Goal: Task Accomplishment & Management: Manage account settings

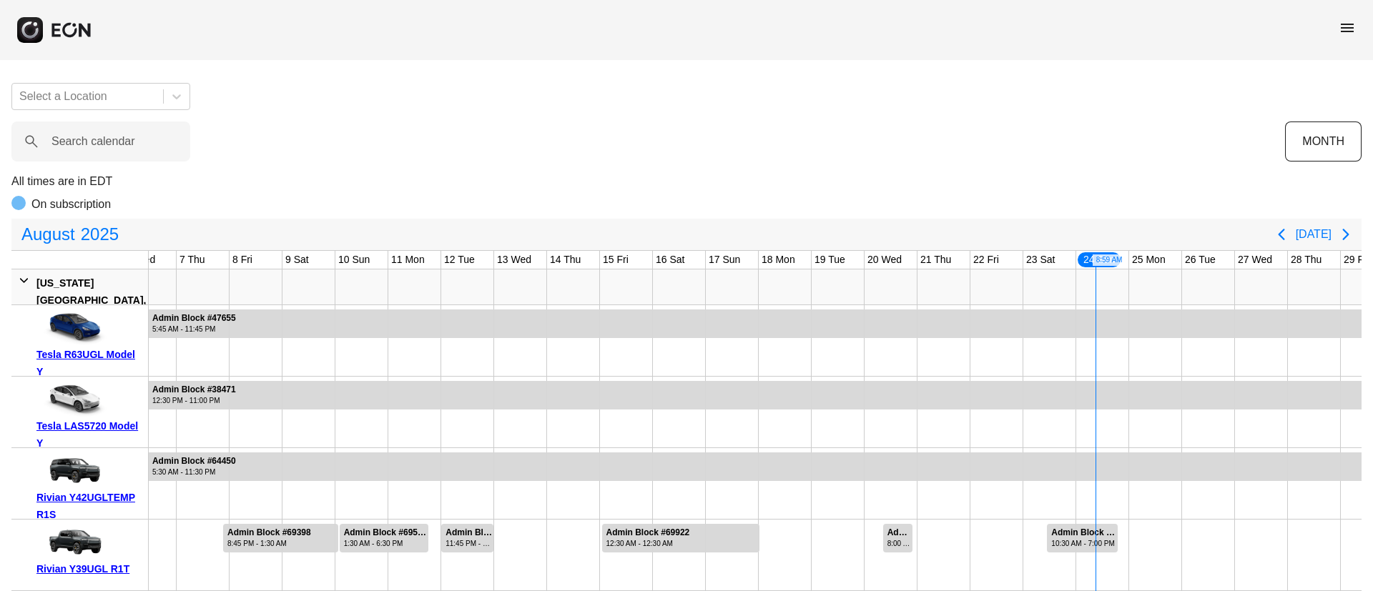
click at [1348, 30] on span "menu" at bounding box center [1347, 27] width 17 height 17
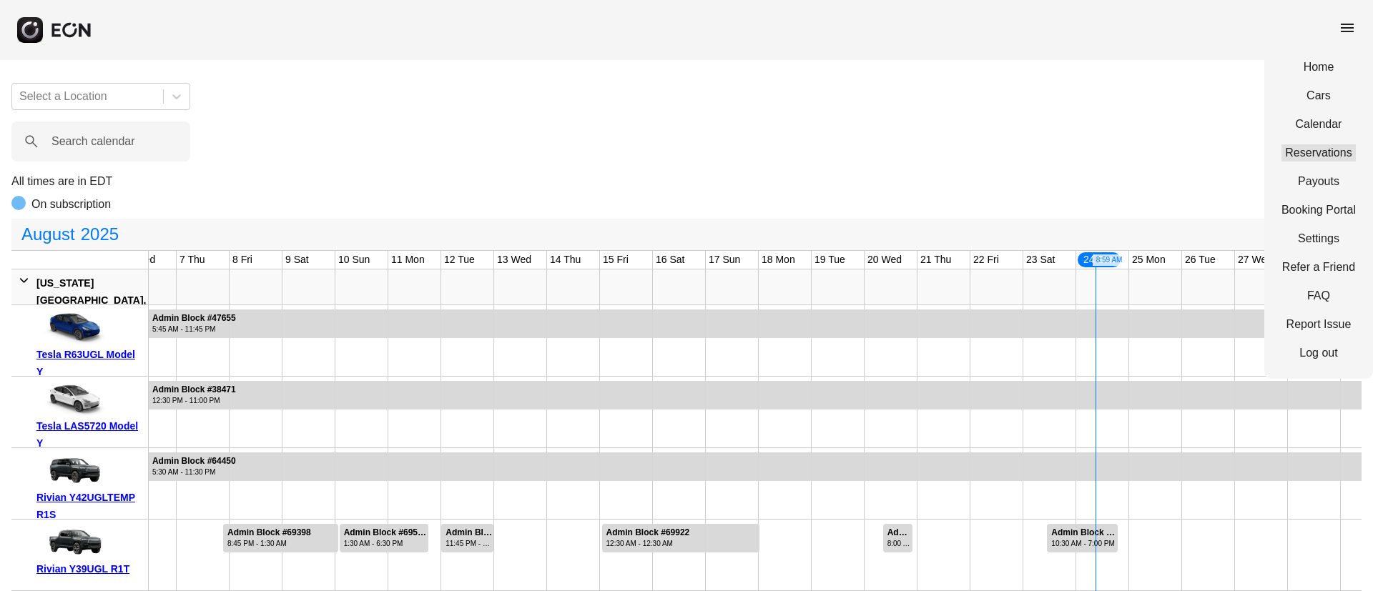
click at [1326, 149] on link "Reservations" at bounding box center [1318, 152] width 74 height 17
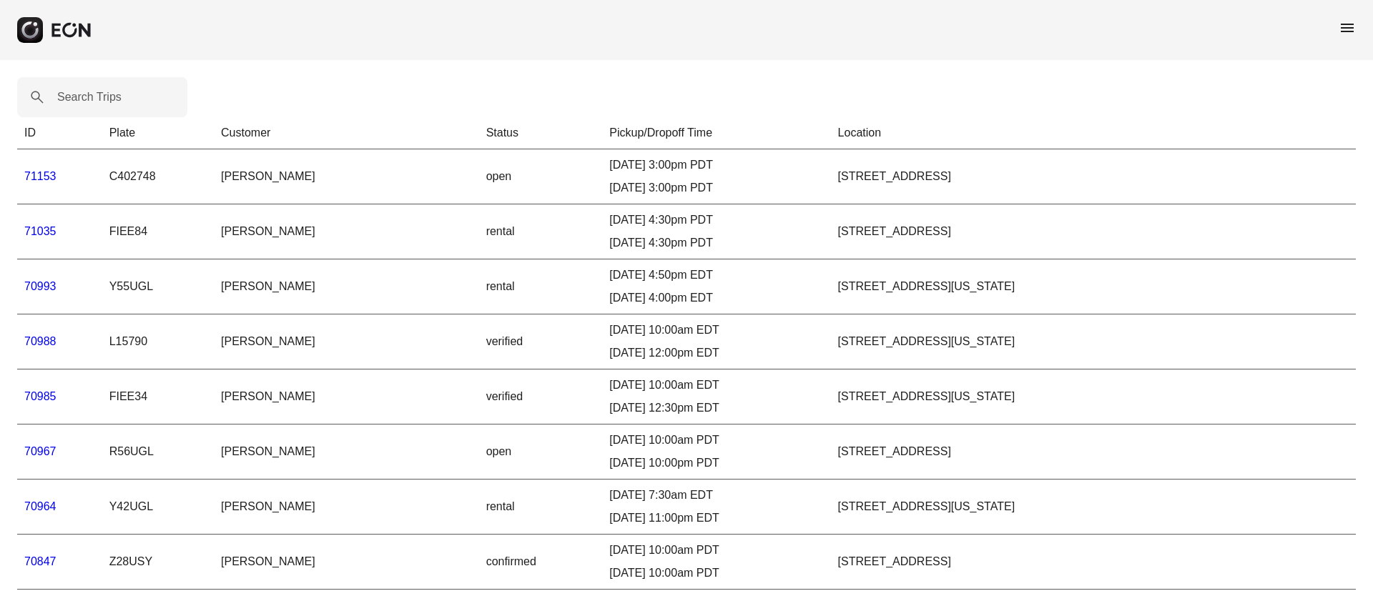
click at [97, 98] on label "Search Trips" at bounding box center [89, 97] width 64 height 17
click at [97, 98] on Trips "Search Trips" at bounding box center [102, 97] width 170 height 40
paste Trips "*****"
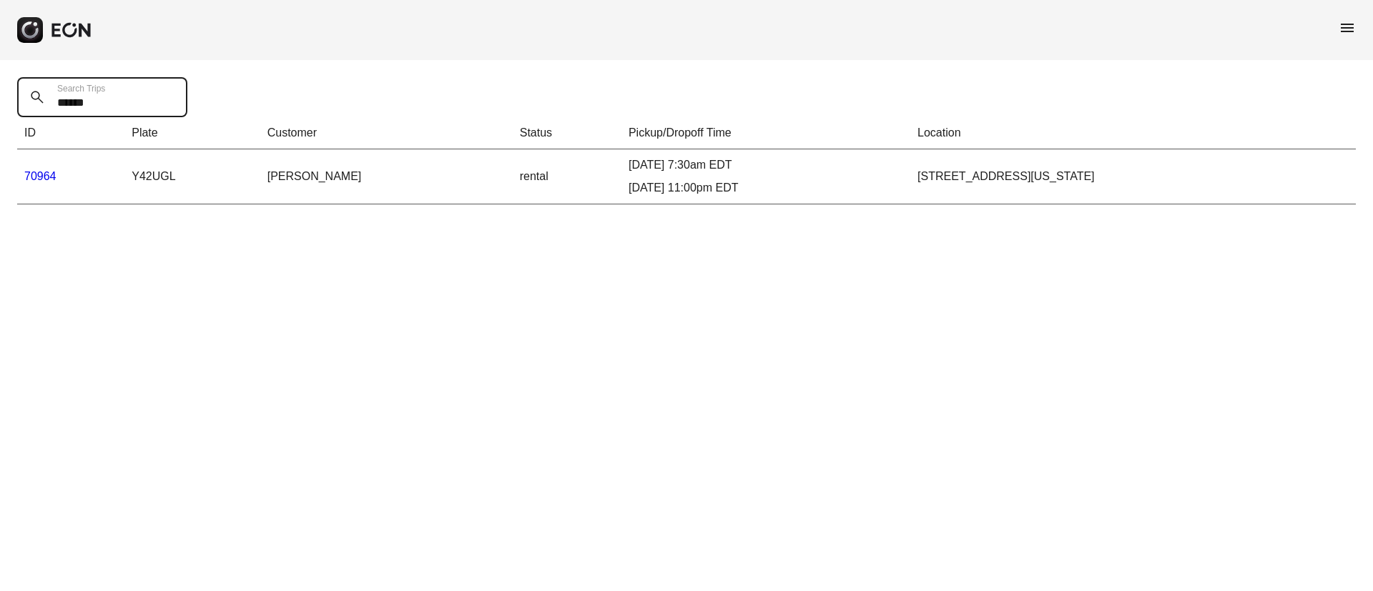
type Trips "*****"
click at [51, 179] on link "70964" at bounding box center [40, 176] width 32 height 12
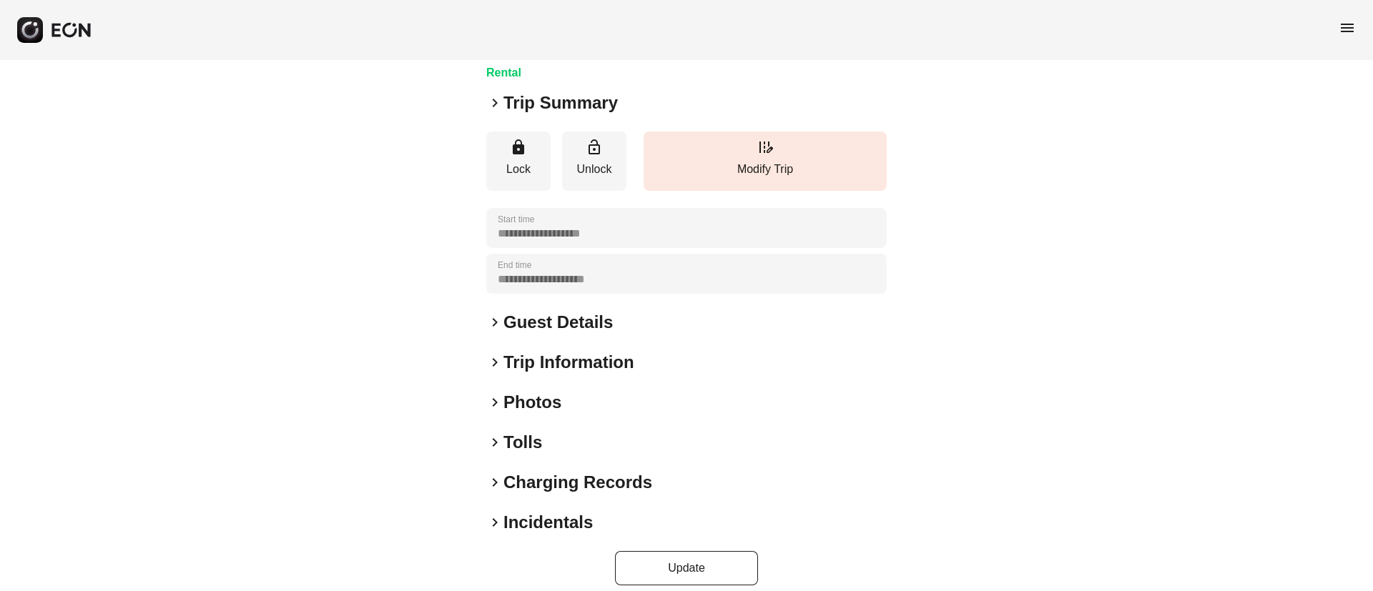
click at [679, 408] on div "keyboard_arrow_right Photos" at bounding box center [686, 402] width 400 height 23
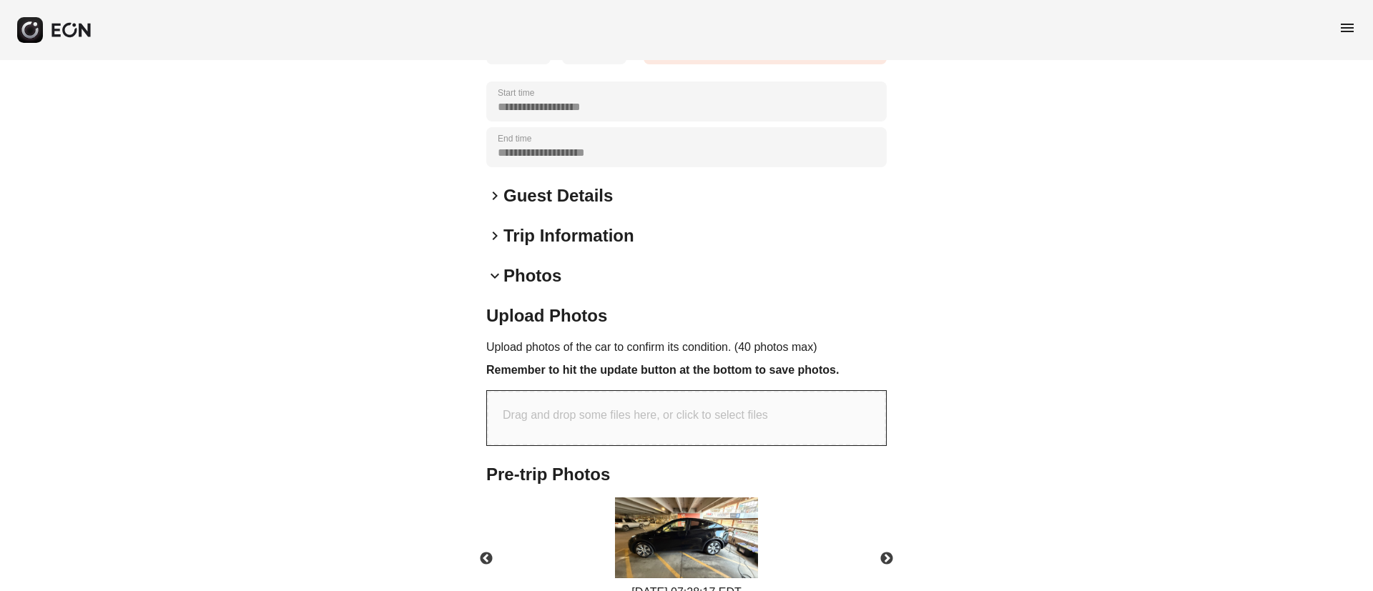
scroll to position [426, 0]
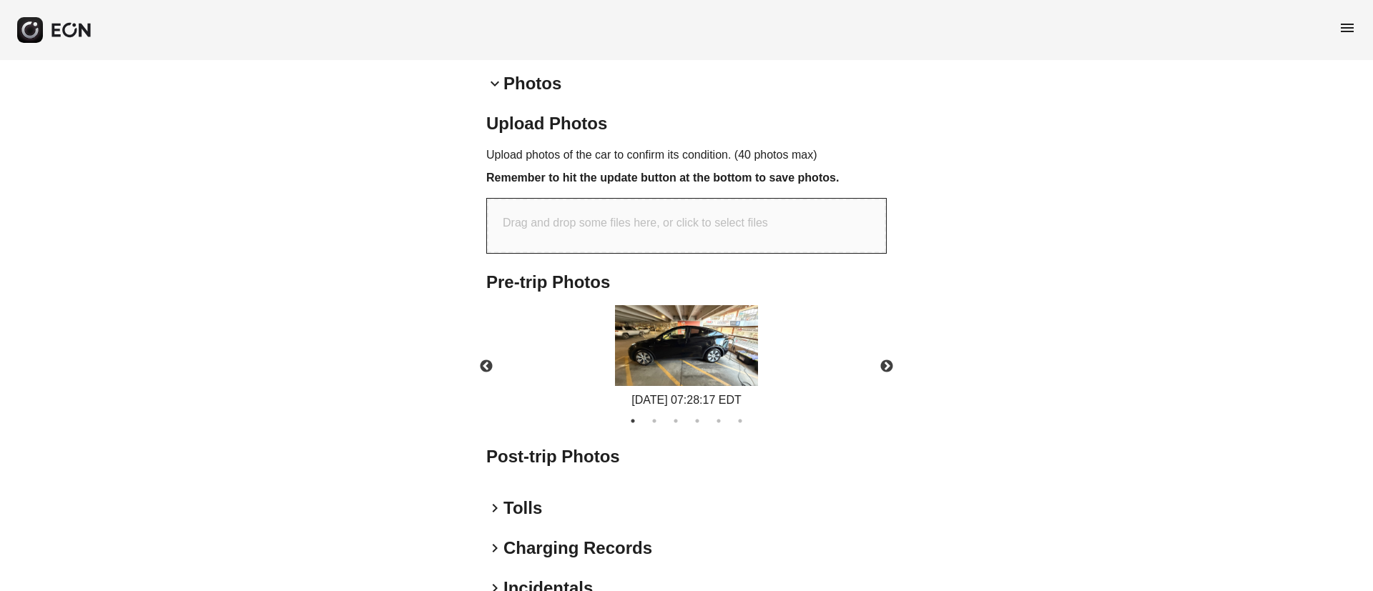
click at [705, 330] on img at bounding box center [686, 345] width 143 height 81
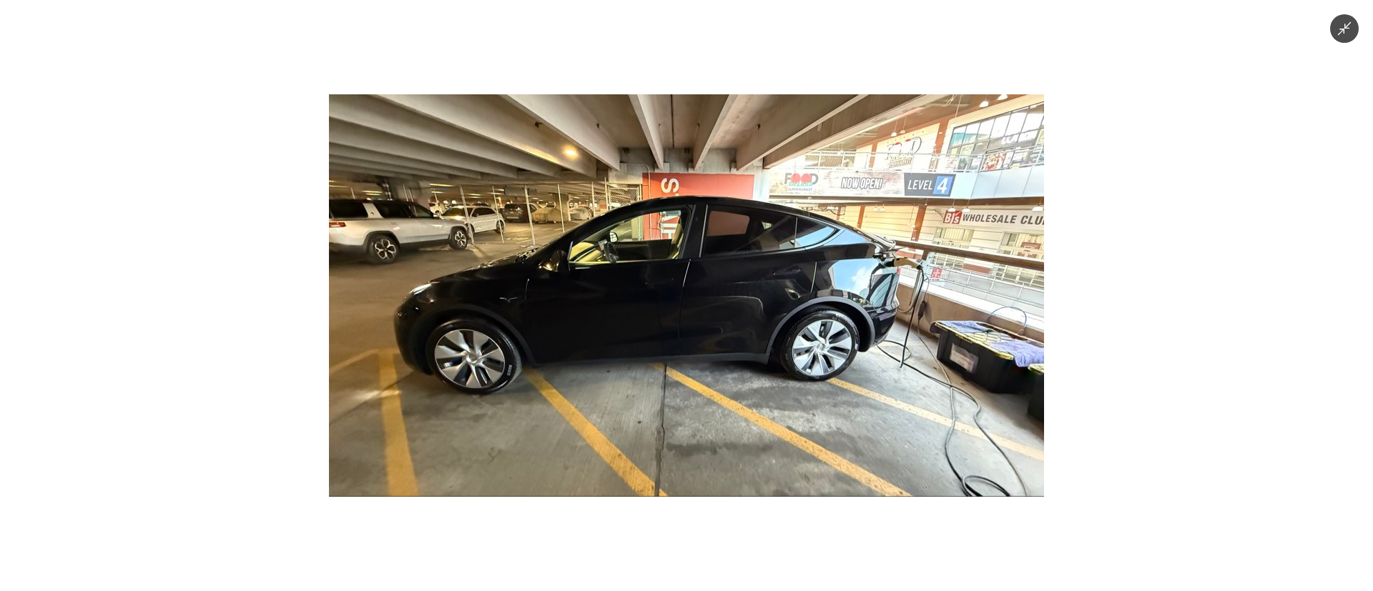
click at [744, 338] on img at bounding box center [686, 295] width 715 height 403
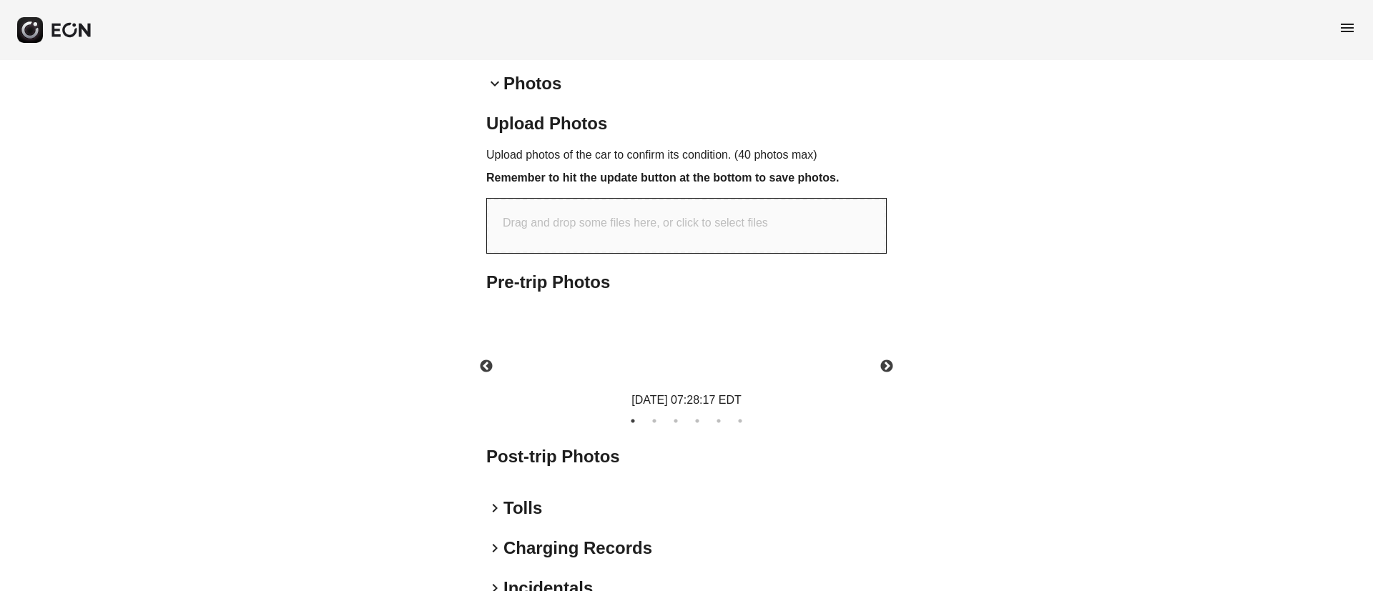
click at [744, 338] on img at bounding box center [686, 345] width 143 height 81
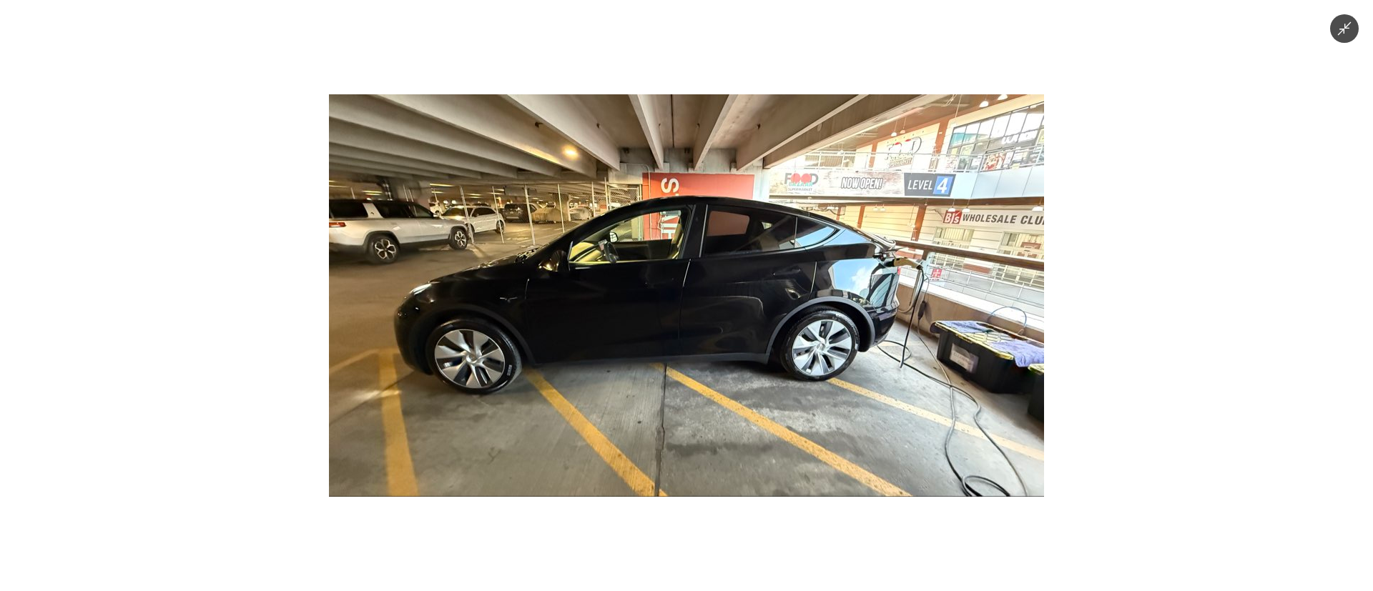
click at [744, 338] on img at bounding box center [686, 295] width 715 height 403
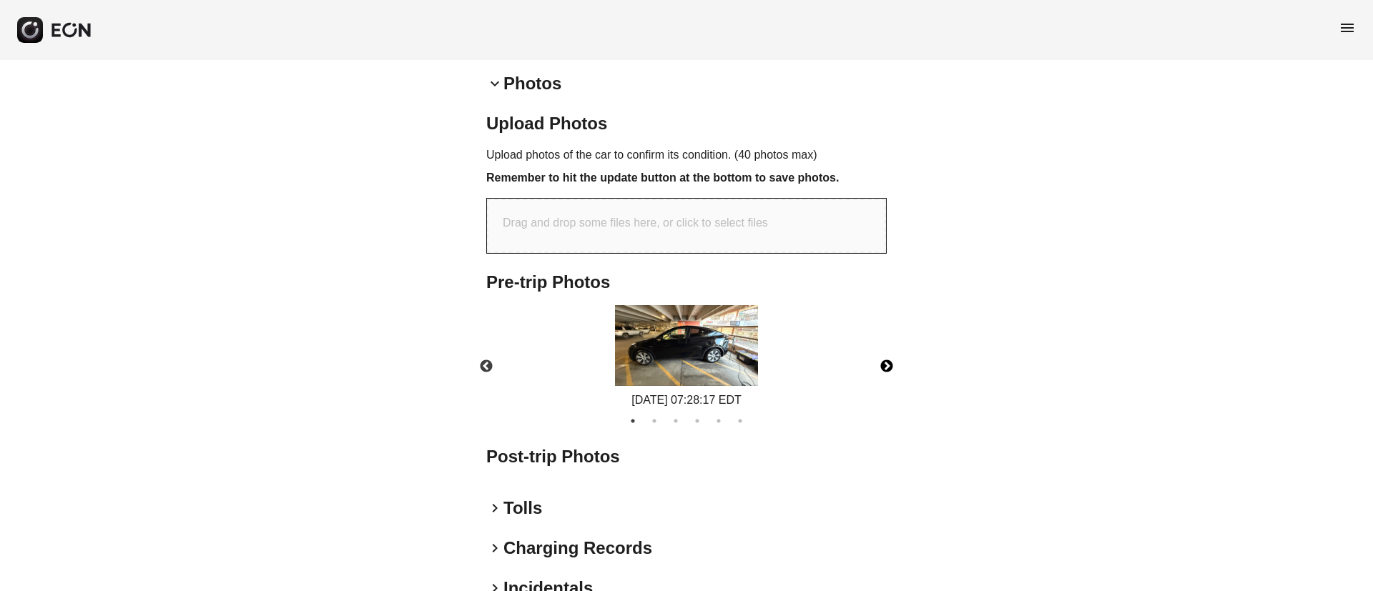
click at [882, 368] on button "Next" at bounding box center [887, 367] width 50 height 50
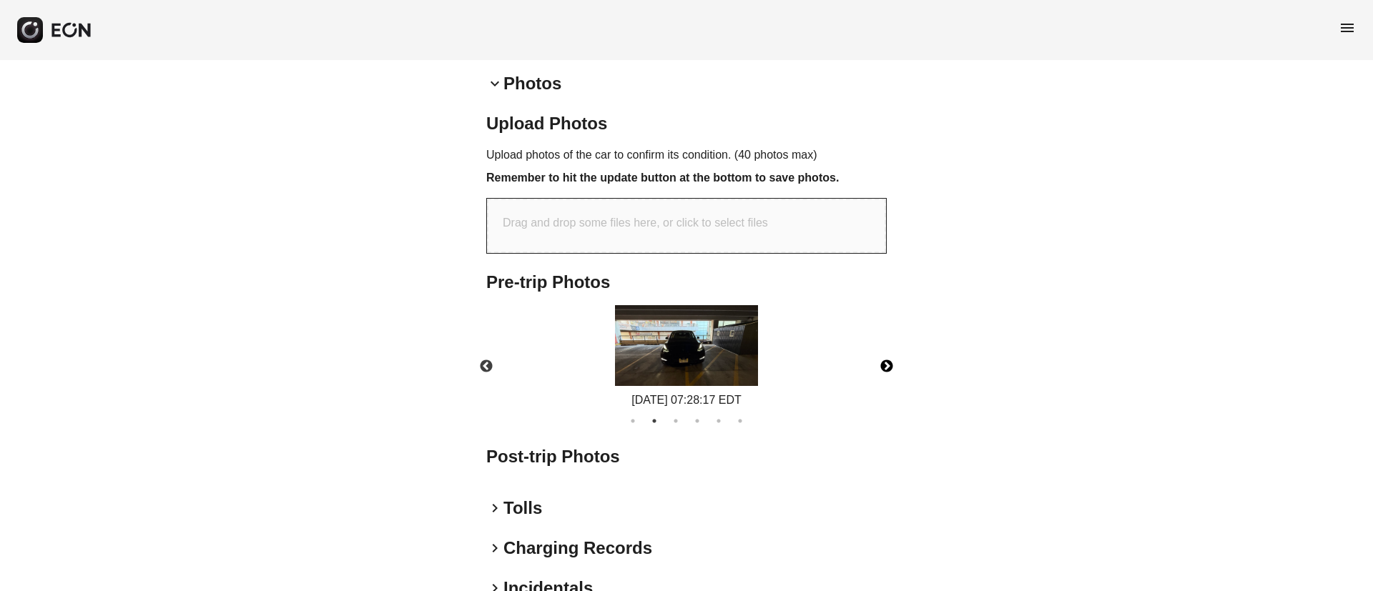
click at [726, 358] on img at bounding box center [686, 345] width 143 height 81
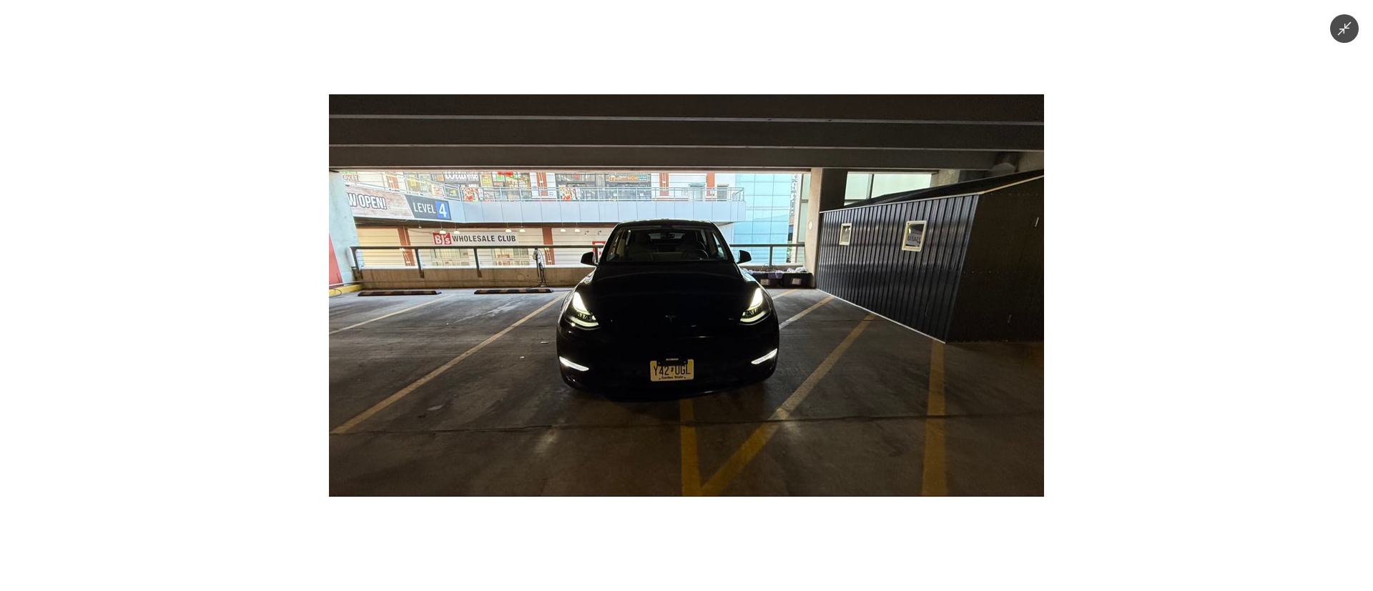
click at [726, 358] on img at bounding box center [686, 295] width 715 height 403
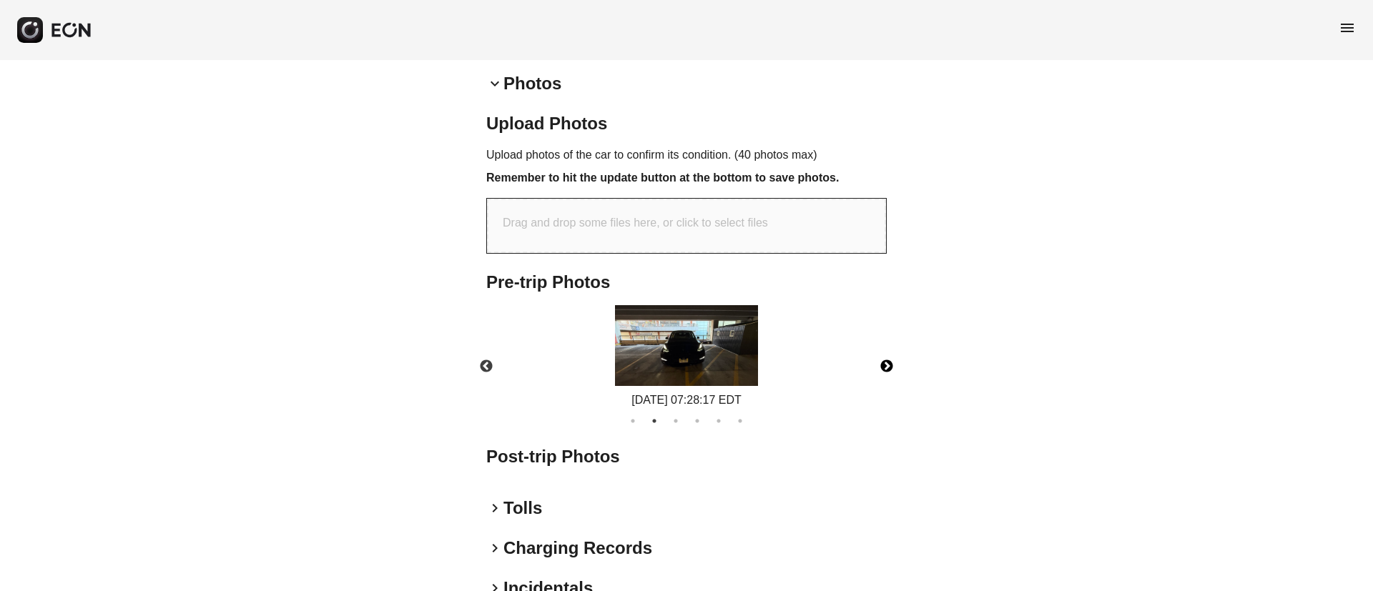
click at [891, 370] on button "Next" at bounding box center [887, 367] width 50 height 50
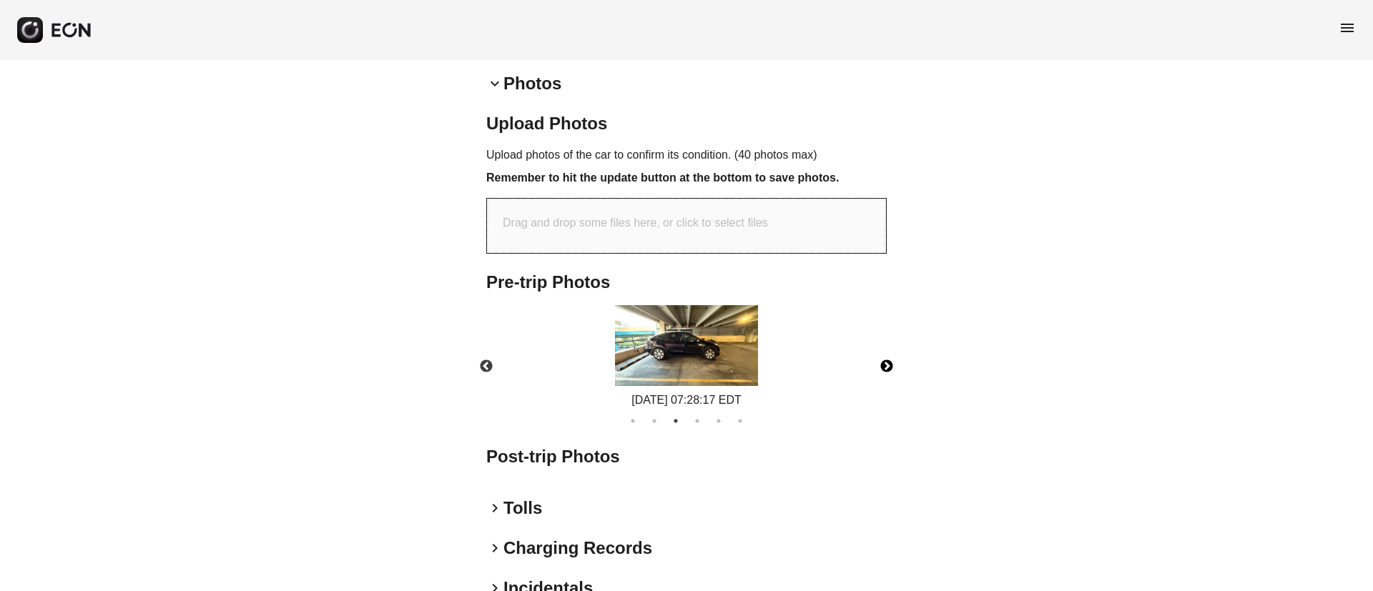
click at [709, 357] on img at bounding box center [686, 345] width 143 height 81
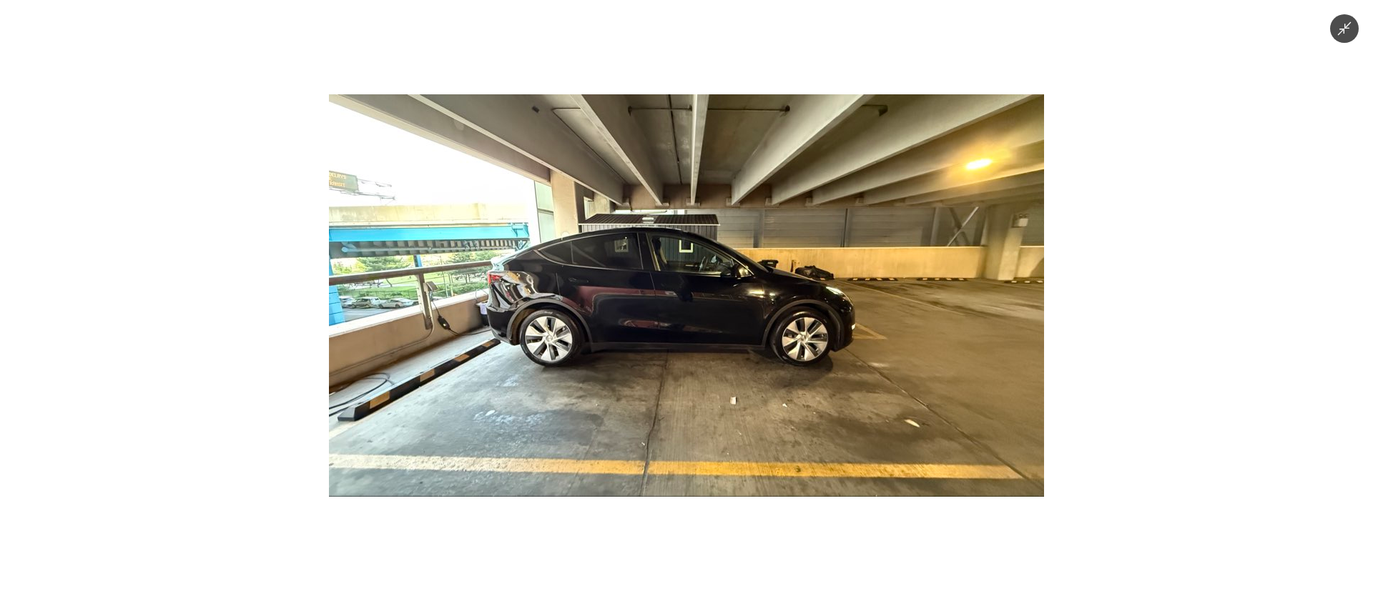
click at [709, 357] on img at bounding box center [686, 295] width 715 height 403
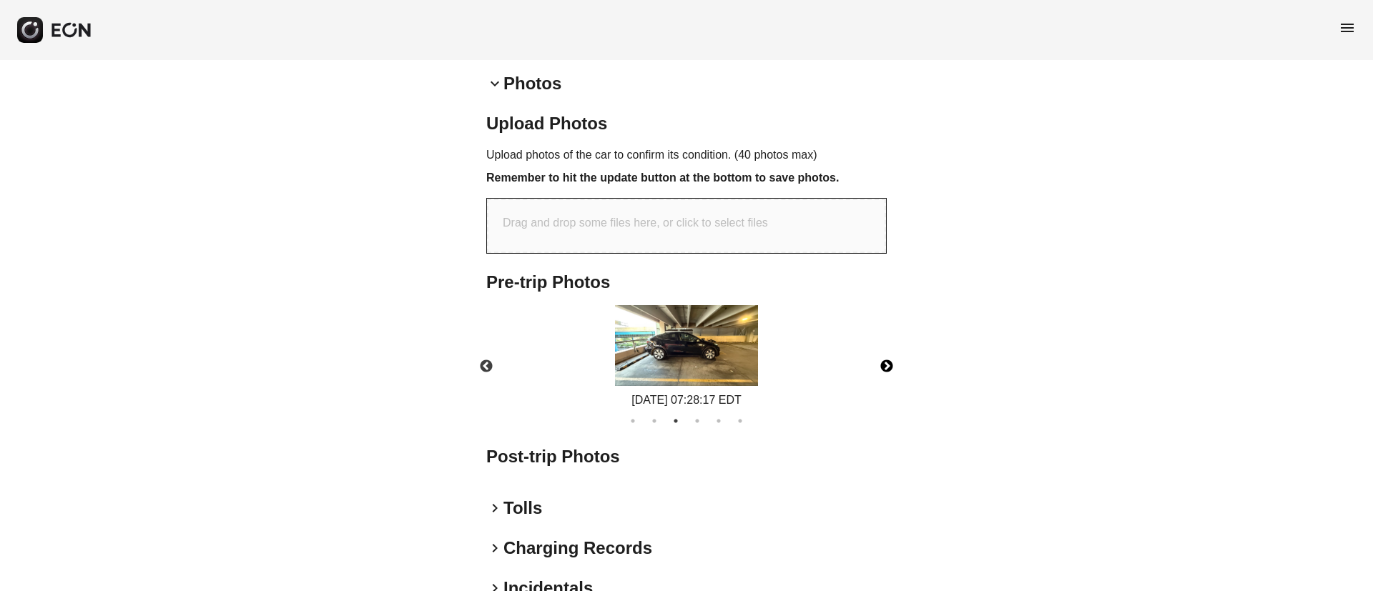
click at [879, 363] on button "Next" at bounding box center [887, 367] width 50 height 50
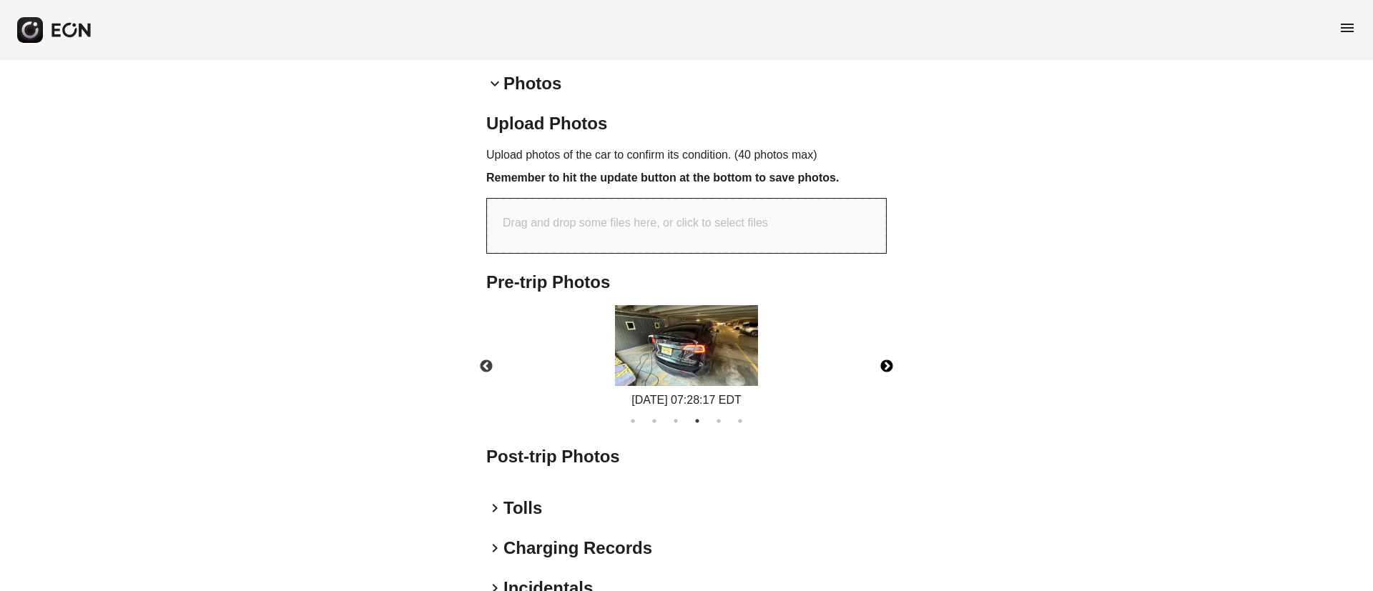
click at [709, 370] on img at bounding box center [686, 345] width 143 height 81
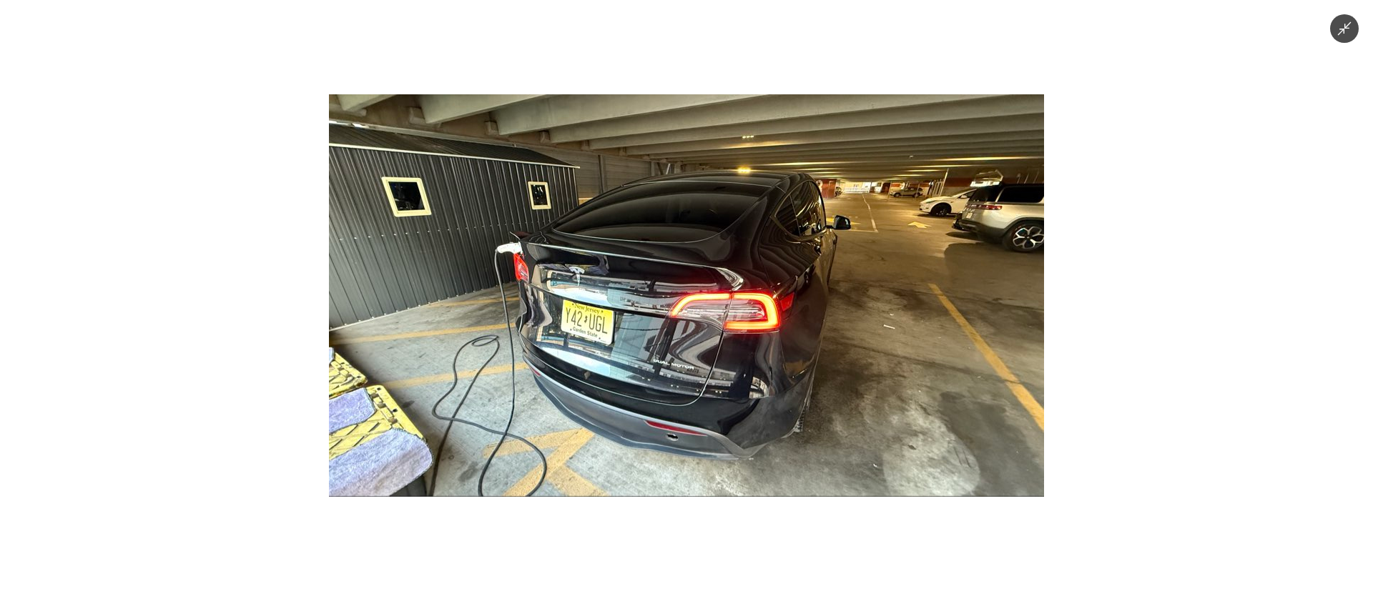
click at [709, 370] on img at bounding box center [686, 295] width 715 height 403
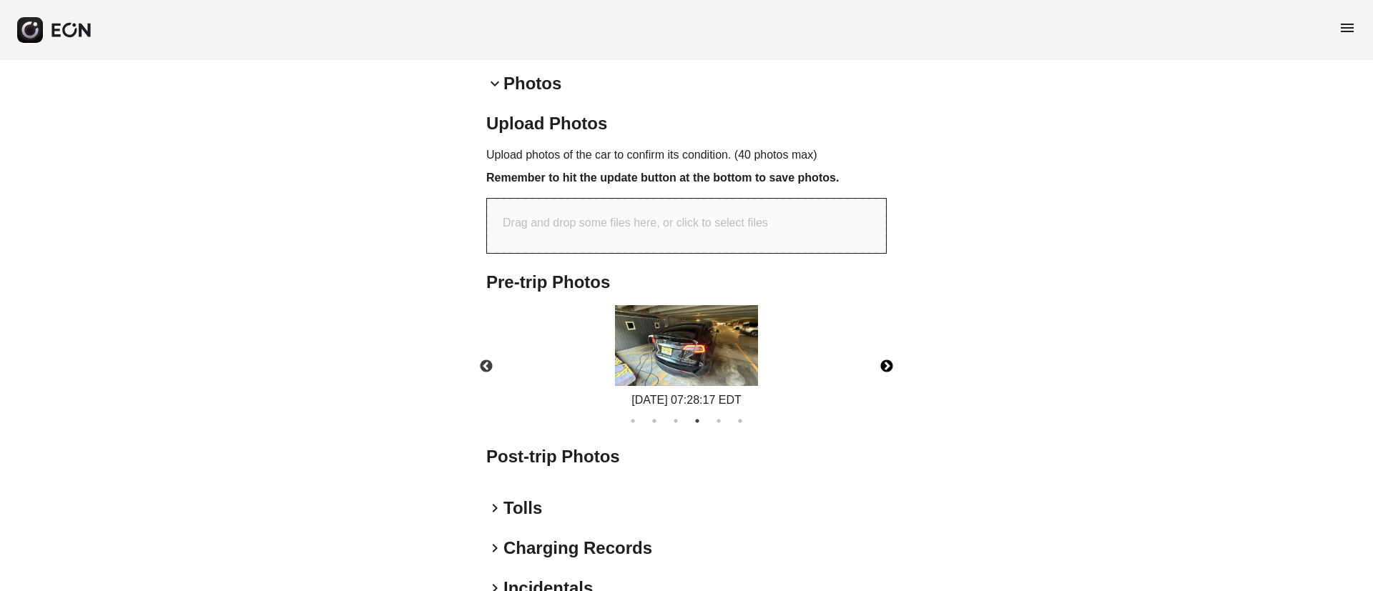
click at [884, 363] on button "Next" at bounding box center [887, 367] width 50 height 50
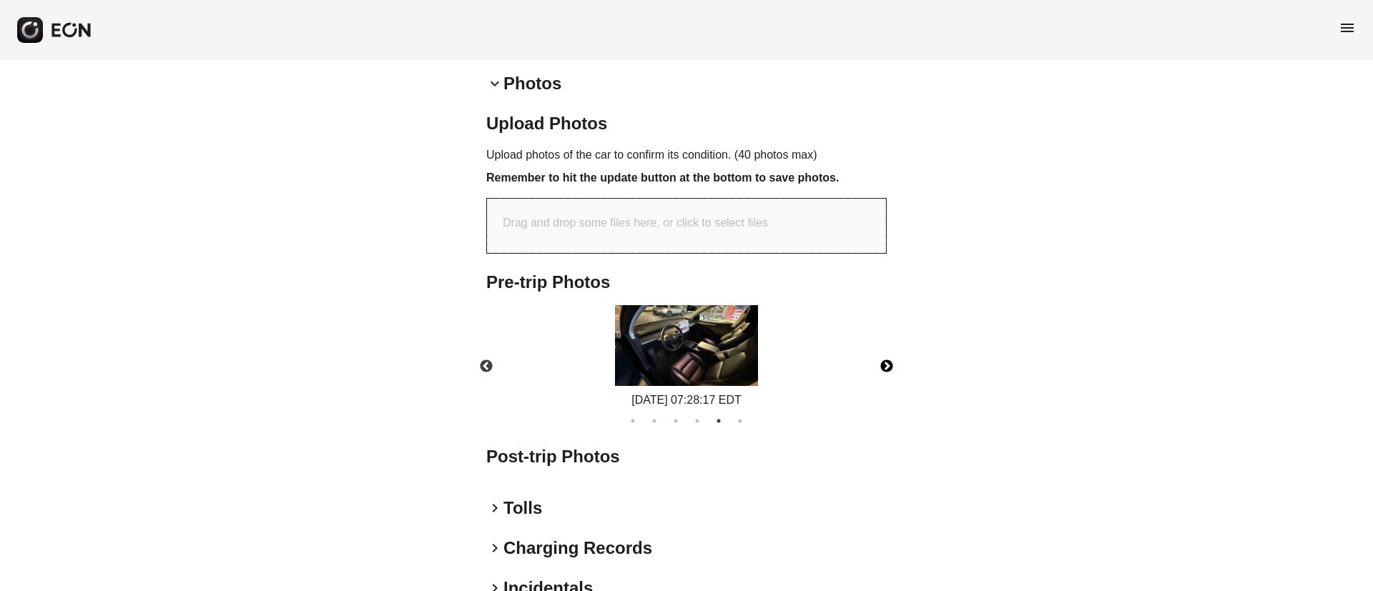
click at [729, 363] on img at bounding box center [686, 345] width 143 height 81
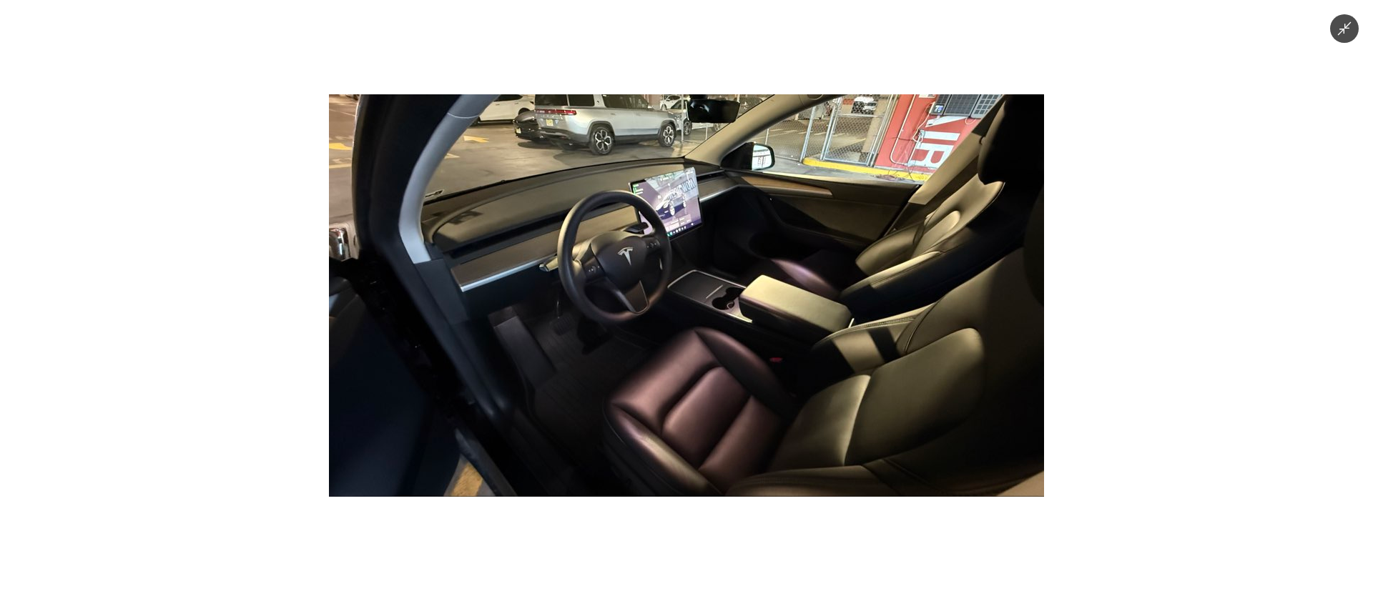
click at [729, 363] on img at bounding box center [686, 295] width 715 height 403
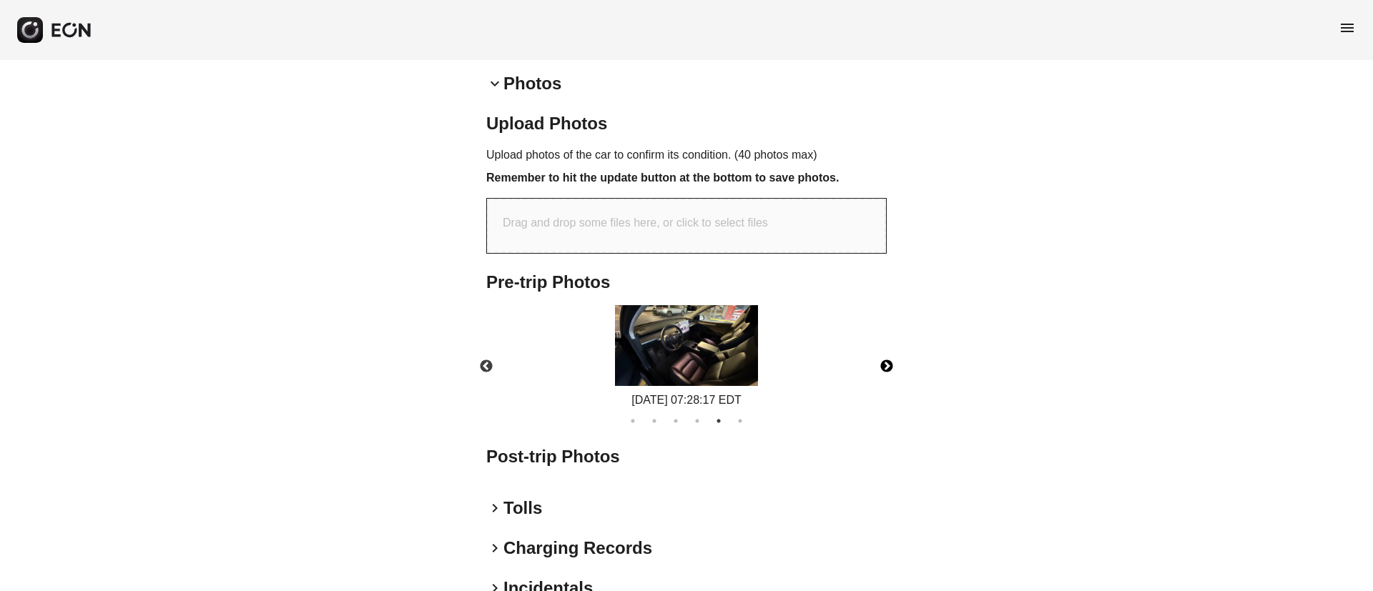
click at [879, 363] on button "Next" at bounding box center [887, 367] width 50 height 50
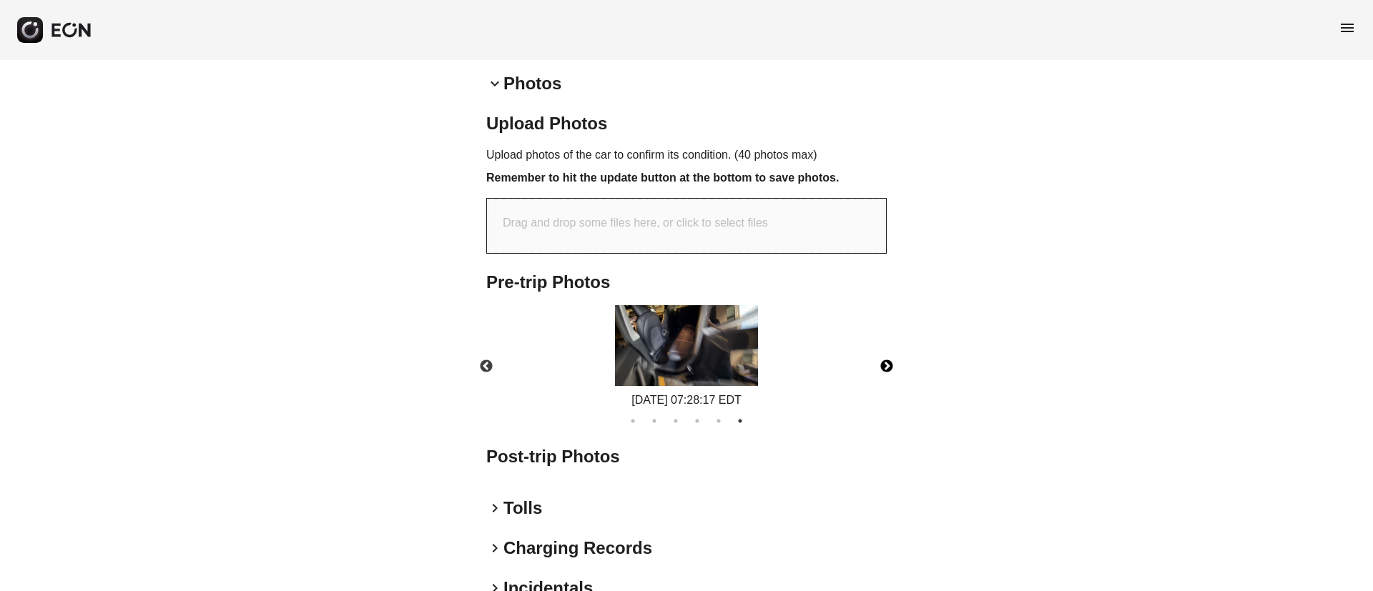
click at [734, 360] on img at bounding box center [686, 345] width 143 height 81
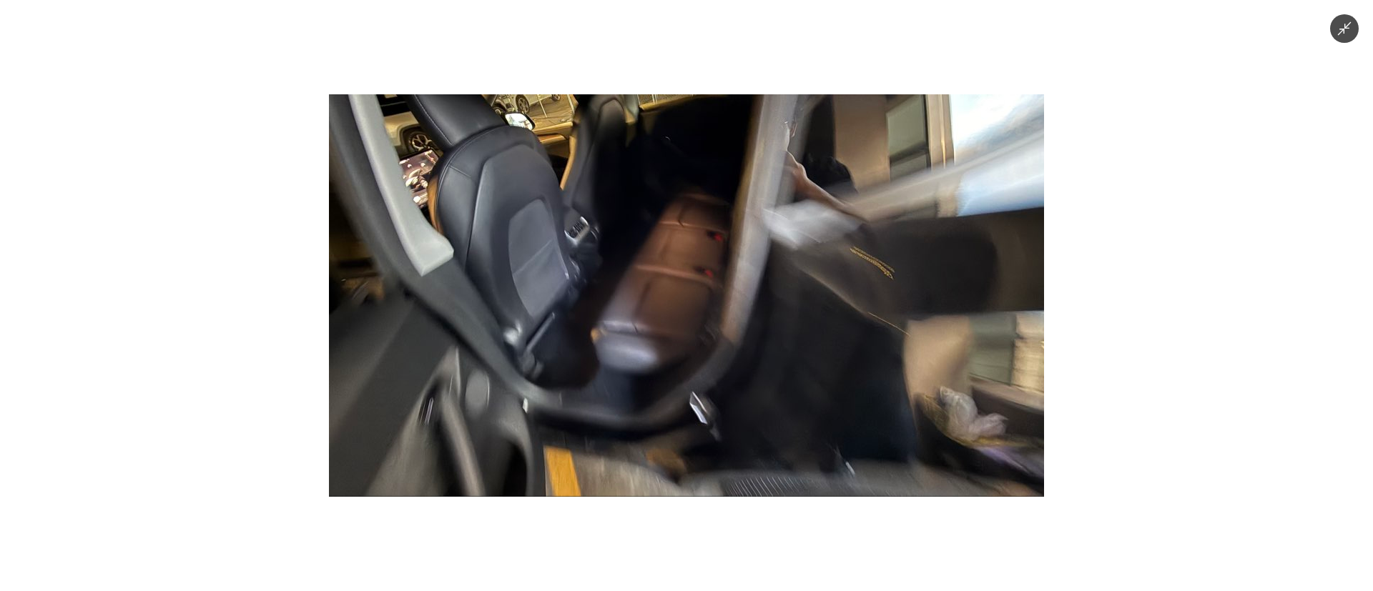
click at [734, 360] on img at bounding box center [686, 295] width 715 height 403
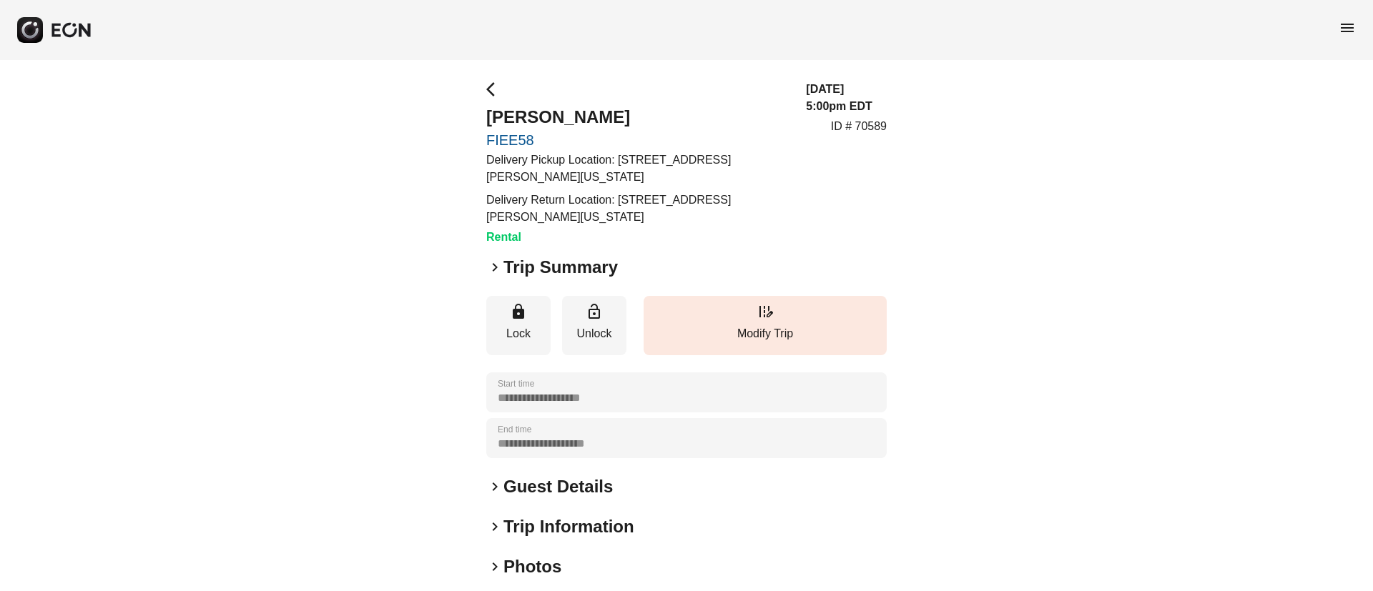
click at [587, 486] on h2 "Guest Details" at bounding box center [557, 487] width 109 height 23
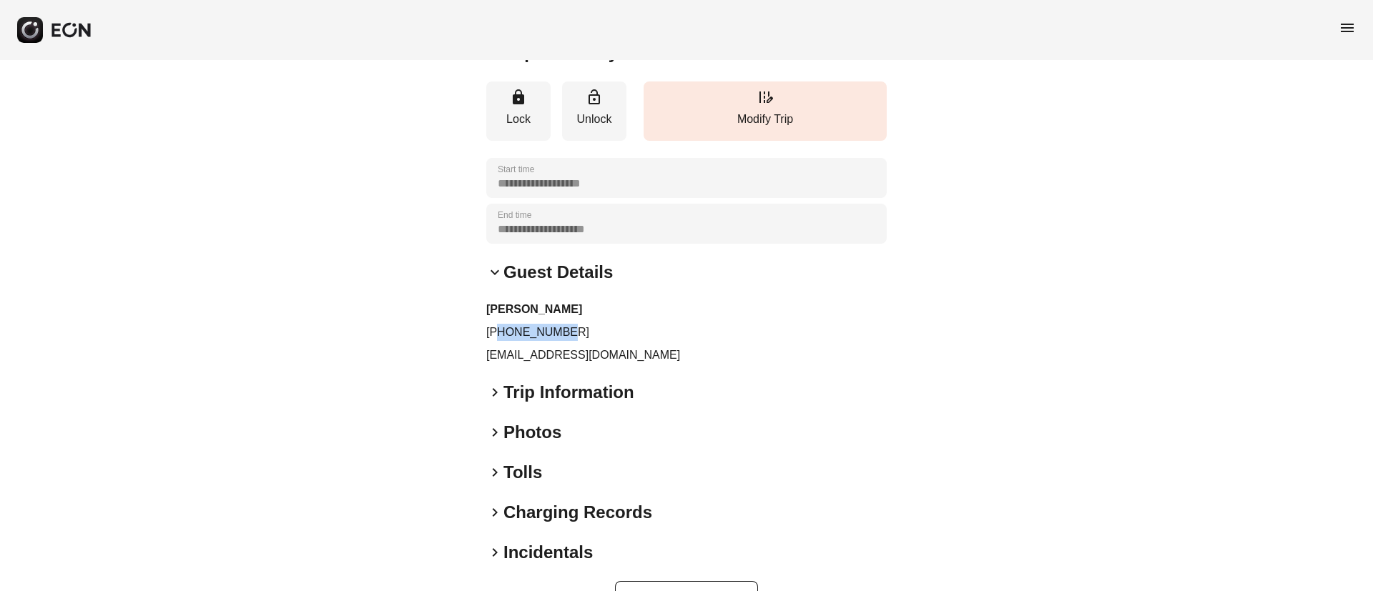
drag, startPoint x: 500, startPoint y: 330, endPoint x: 601, endPoint y: 329, distance: 100.8
click at [601, 329] on p "+16095130912" at bounding box center [686, 332] width 400 height 17
copy p "6095130912"
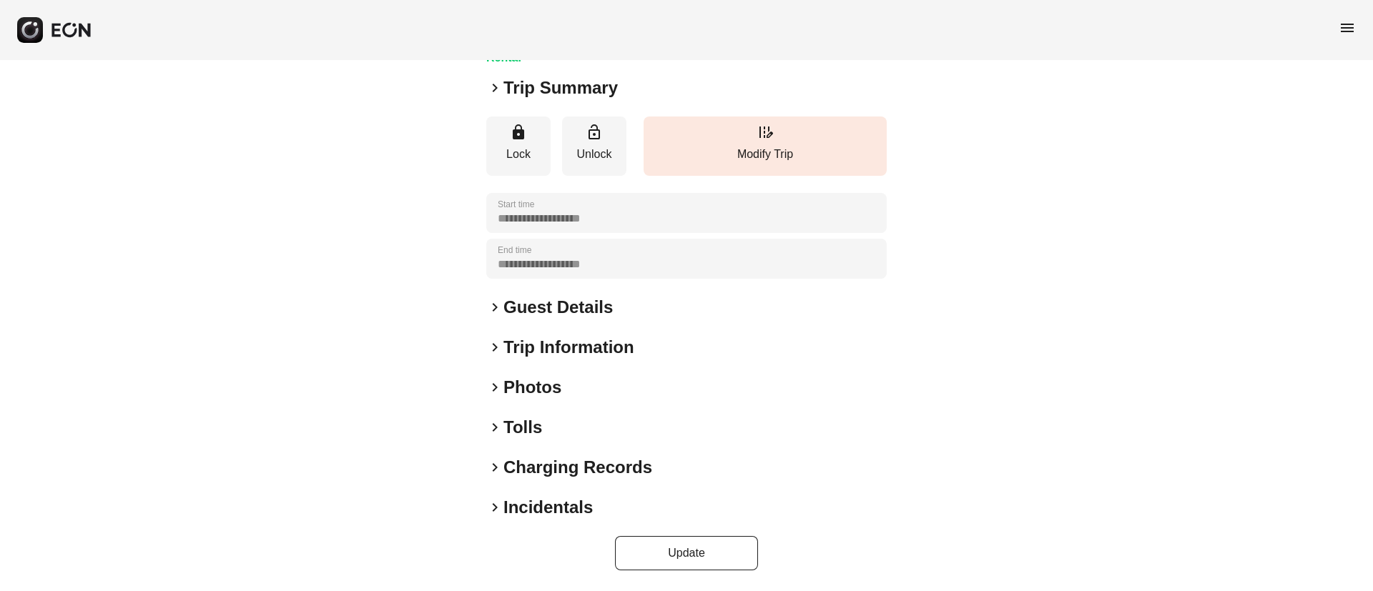
click at [584, 388] on div "keyboard_arrow_right Photos" at bounding box center [686, 387] width 400 height 23
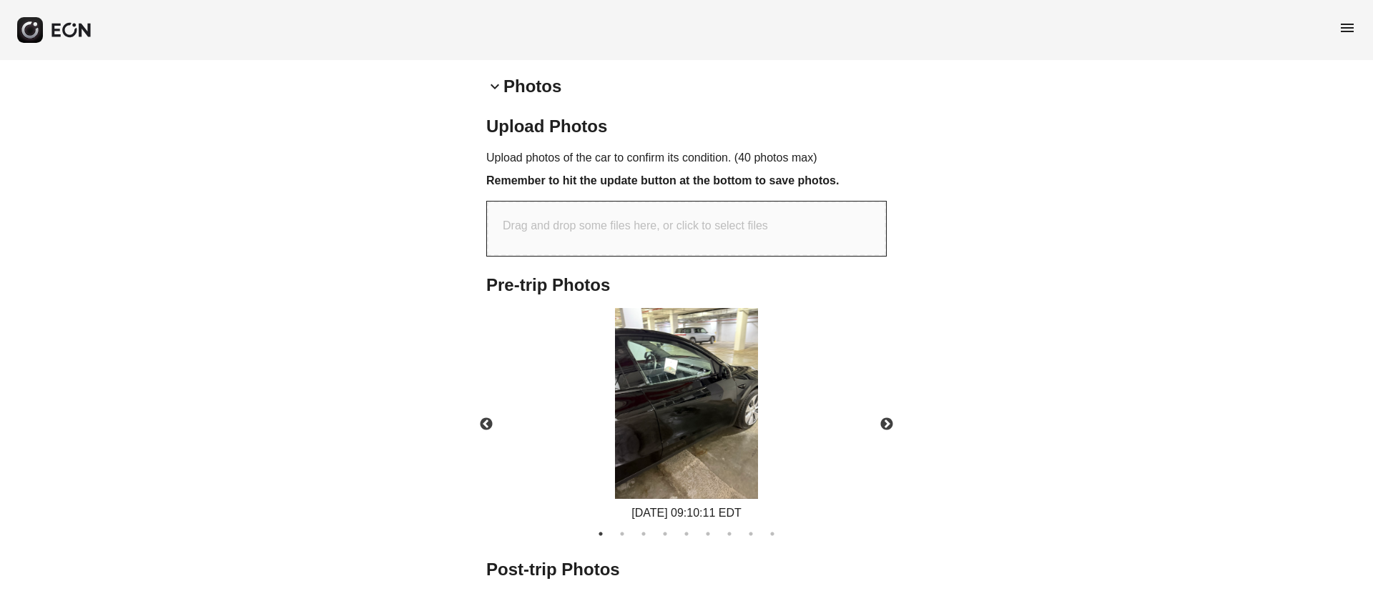
scroll to position [426, 0]
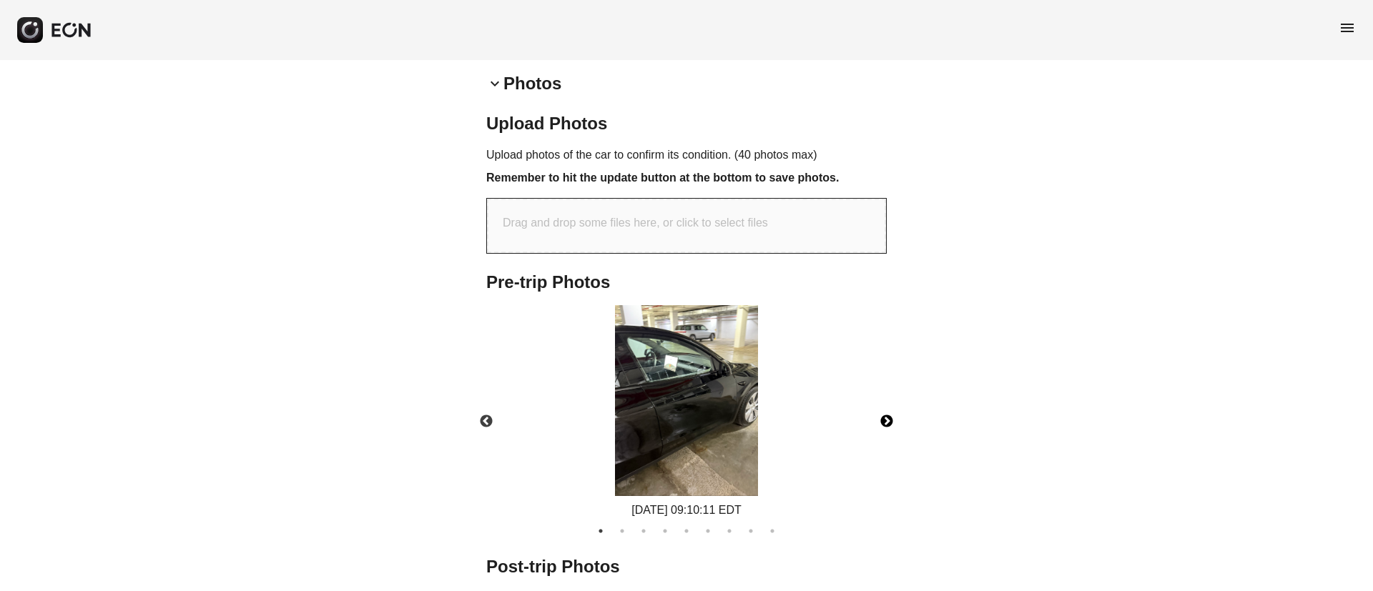
click at [880, 423] on button "Next" at bounding box center [887, 422] width 50 height 50
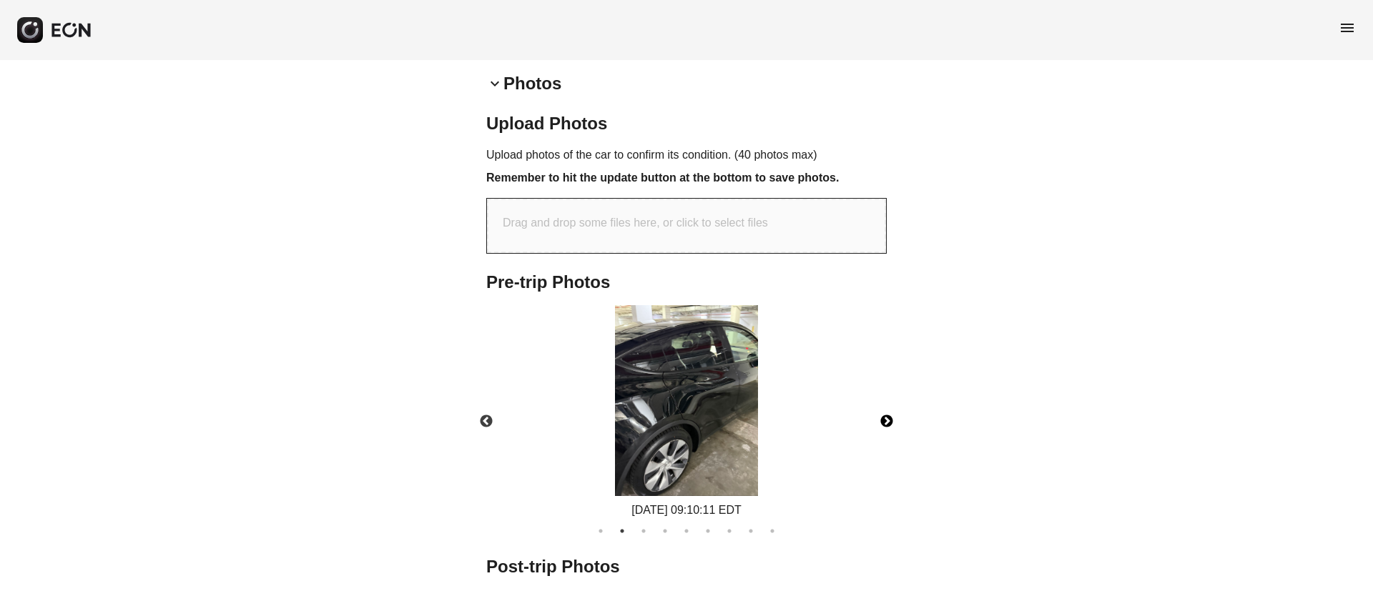
click at [880, 423] on button "Next" at bounding box center [887, 422] width 50 height 50
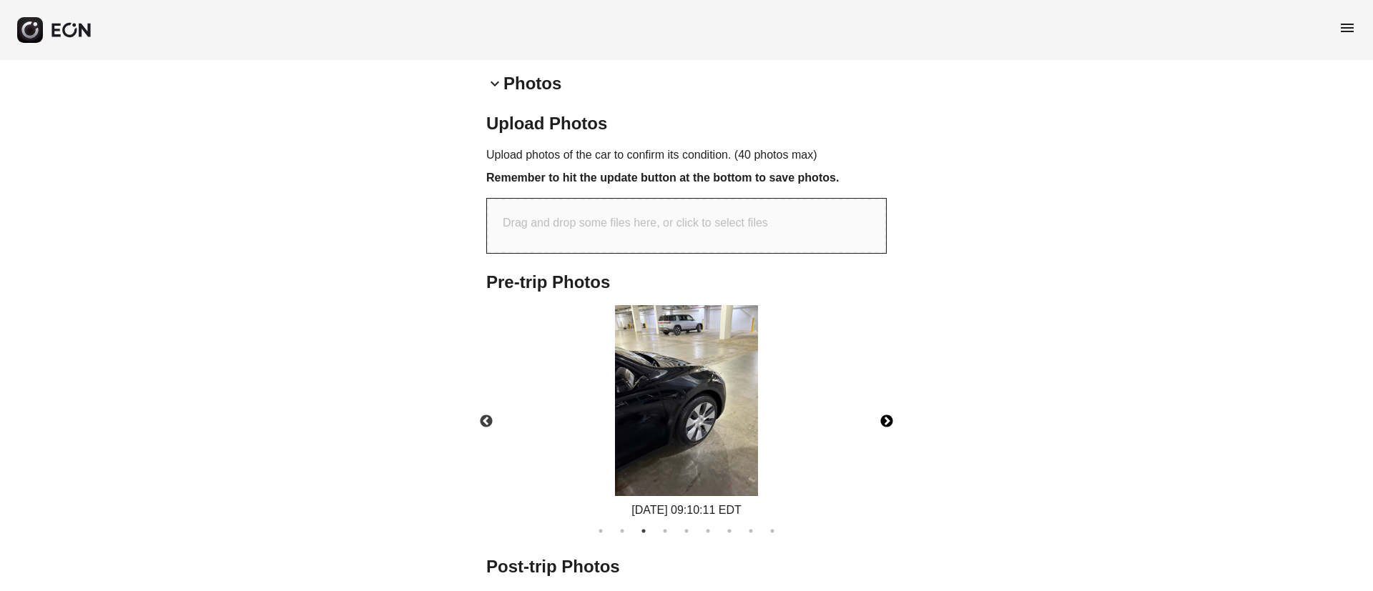
click at [880, 423] on button "Next" at bounding box center [887, 422] width 50 height 50
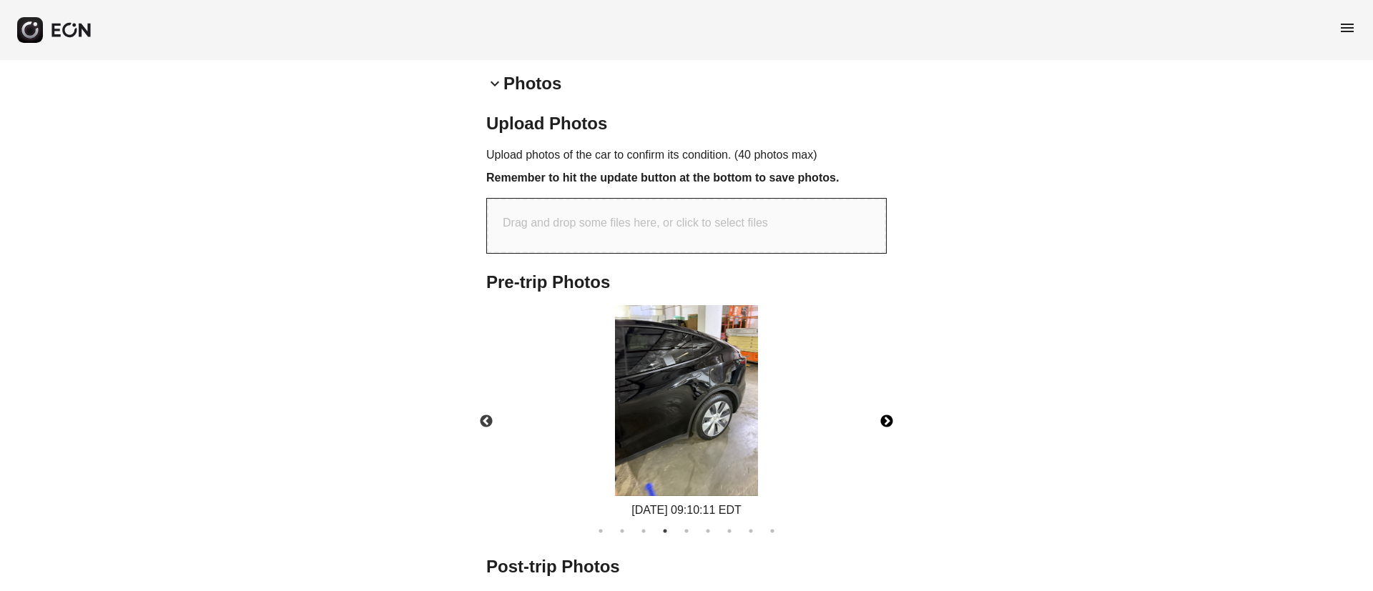
click at [880, 423] on button "Next" at bounding box center [887, 422] width 50 height 50
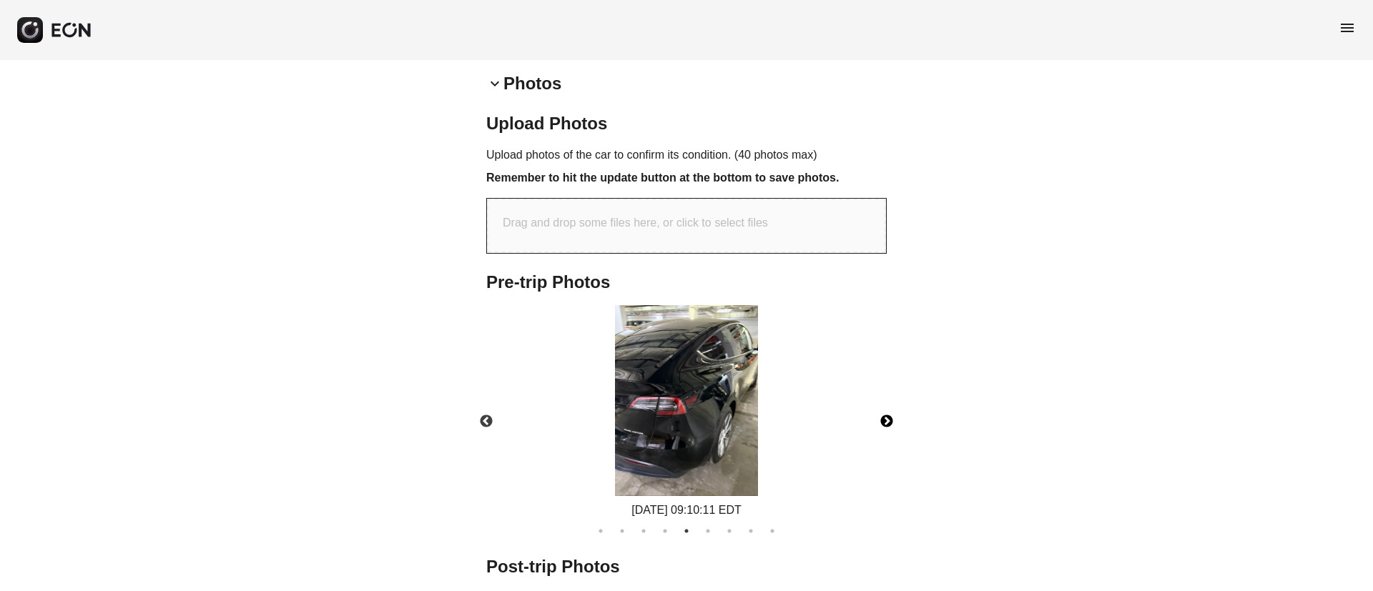
click at [880, 423] on button "Next" at bounding box center [887, 422] width 50 height 50
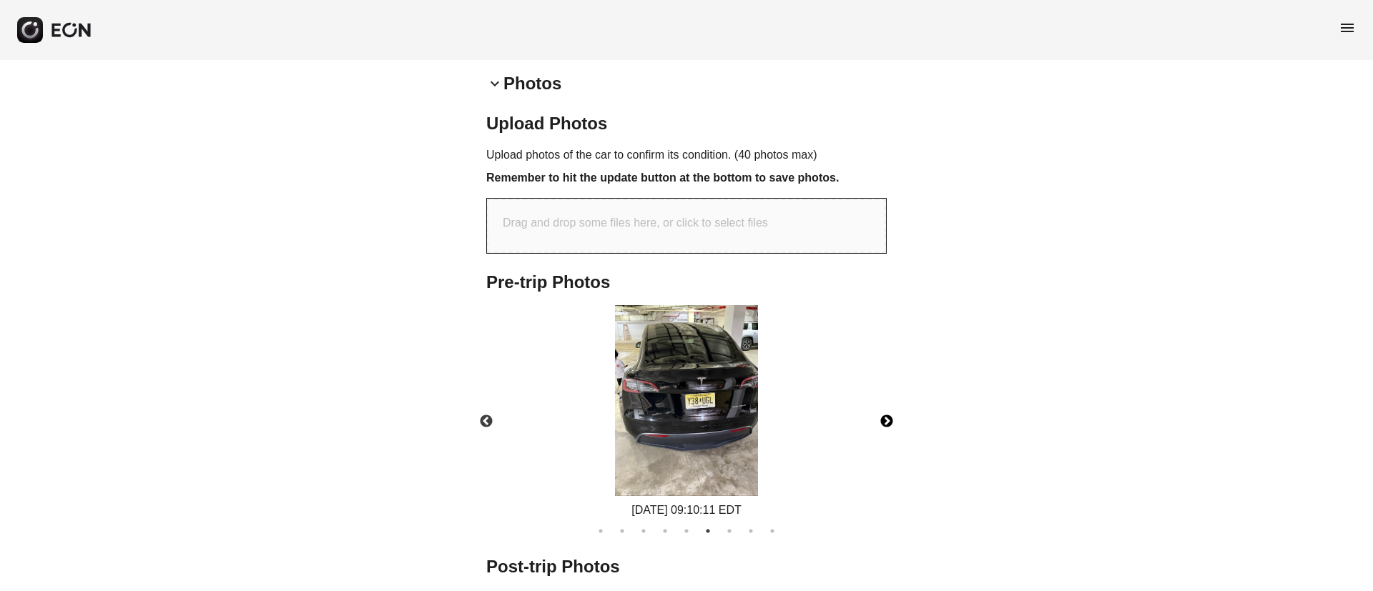
click at [880, 423] on button "Next" at bounding box center [887, 422] width 50 height 50
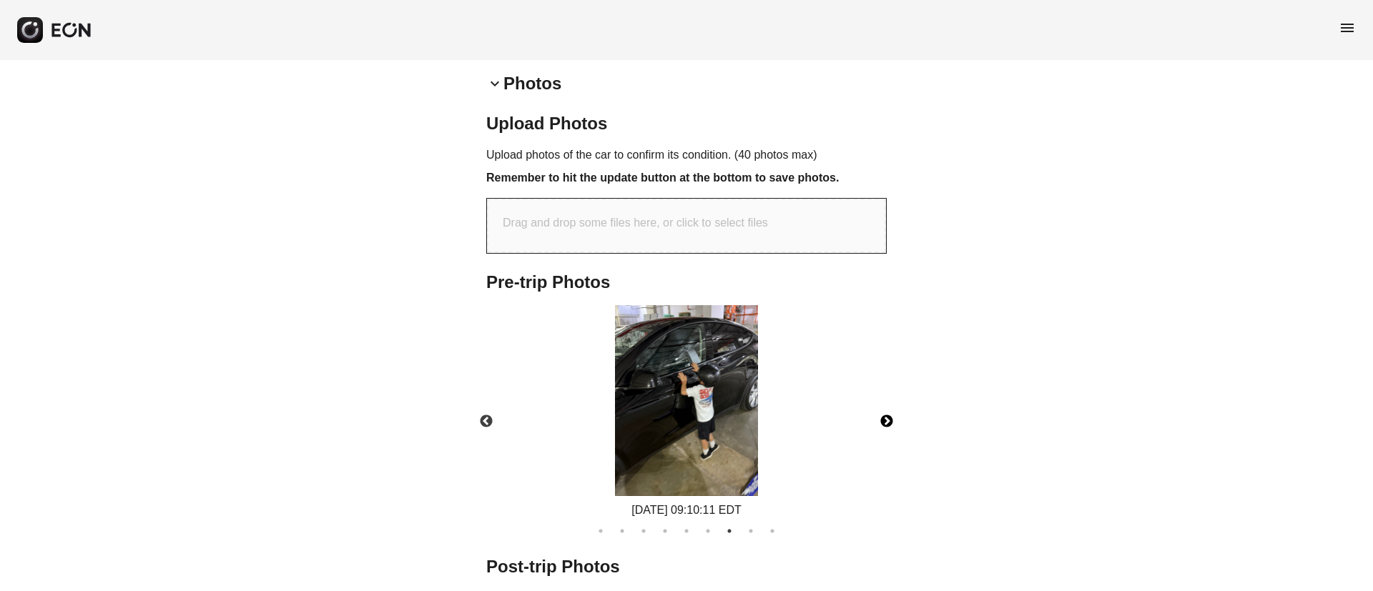
click at [684, 427] on img at bounding box center [686, 400] width 143 height 191
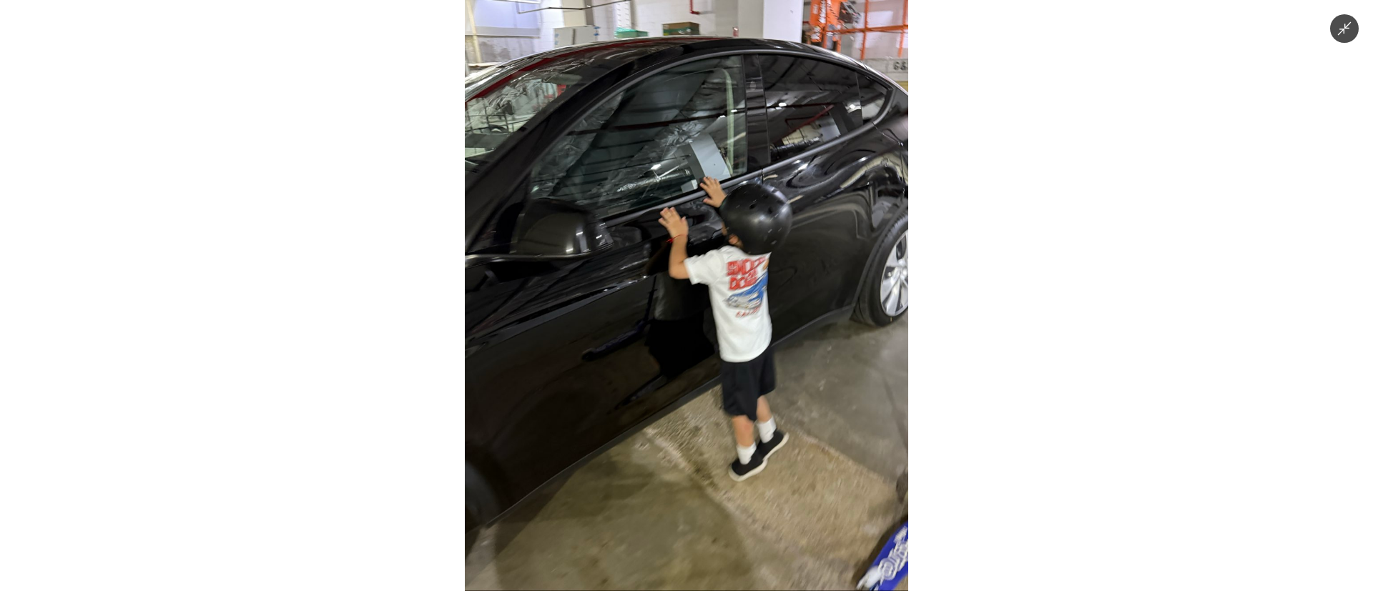
click at [684, 427] on img at bounding box center [686, 295] width 443 height 591
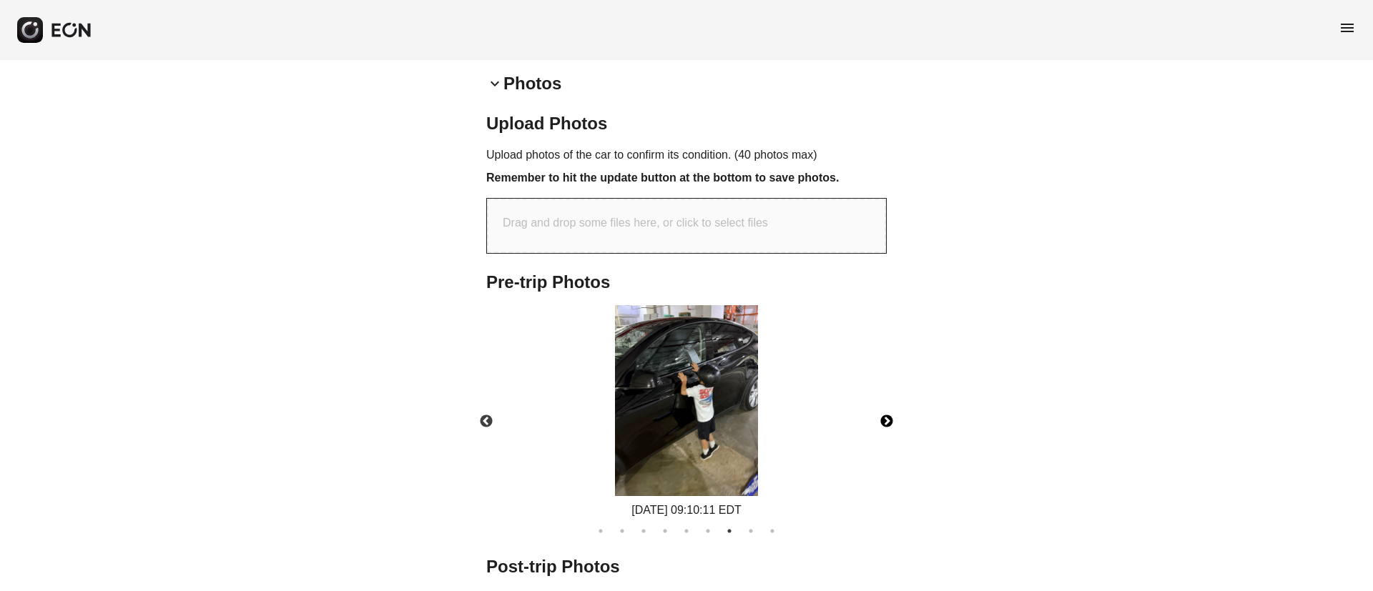
click at [684, 427] on img at bounding box center [686, 400] width 143 height 191
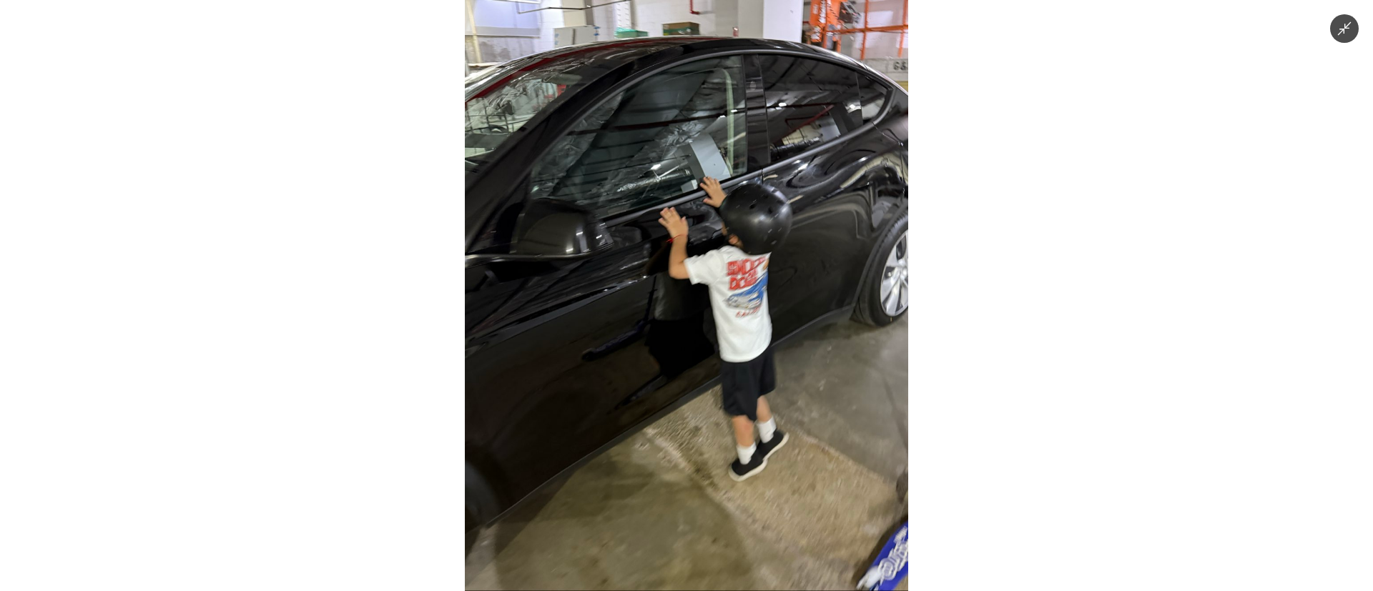
click at [684, 427] on img at bounding box center [686, 295] width 443 height 591
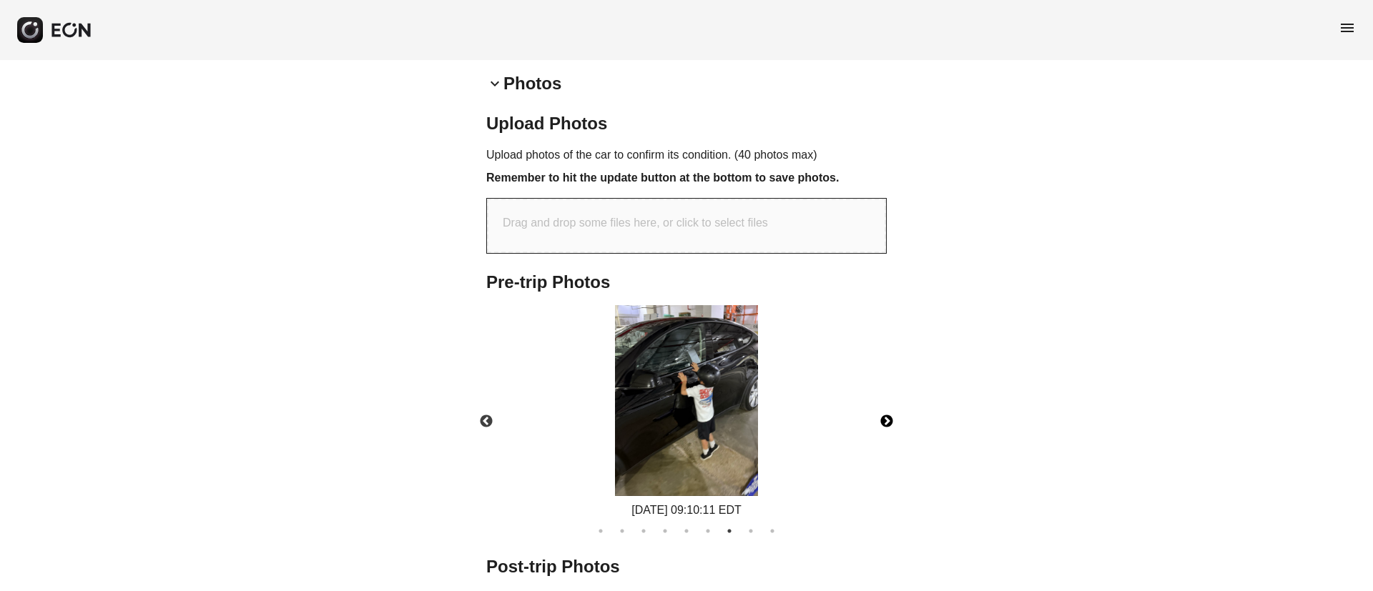
click at [878, 423] on button "Next" at bounding box center [887, 422] width 50 height 50
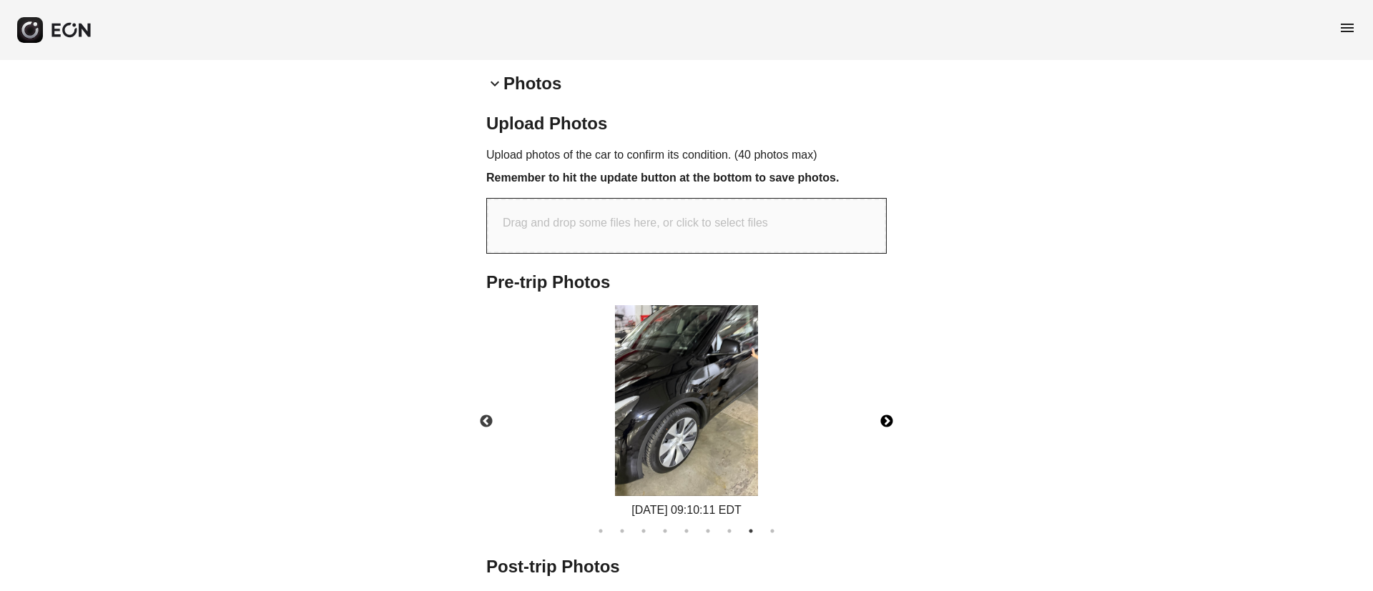
click at [887, 420] on button "Next" at bounding box center [887, 422] width 50 height 50
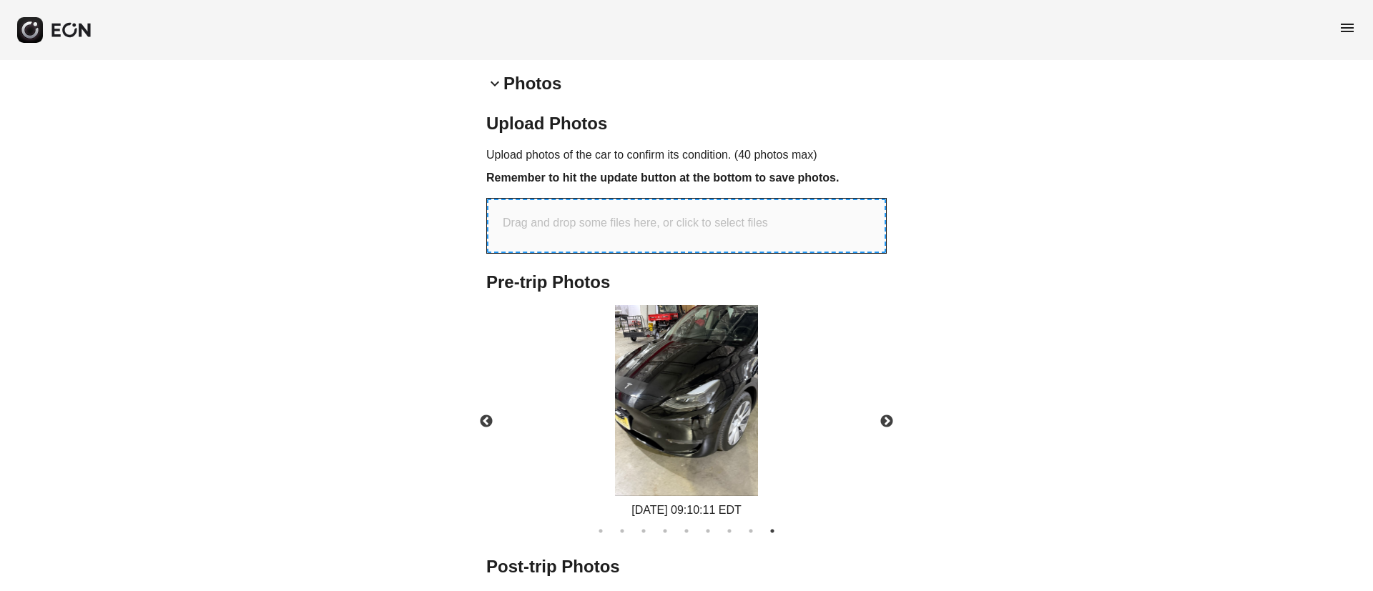
click at [712, 250] on div "Drag and drop some files here, or click to select files" at bounding box center [686, 226] width 399 height 54
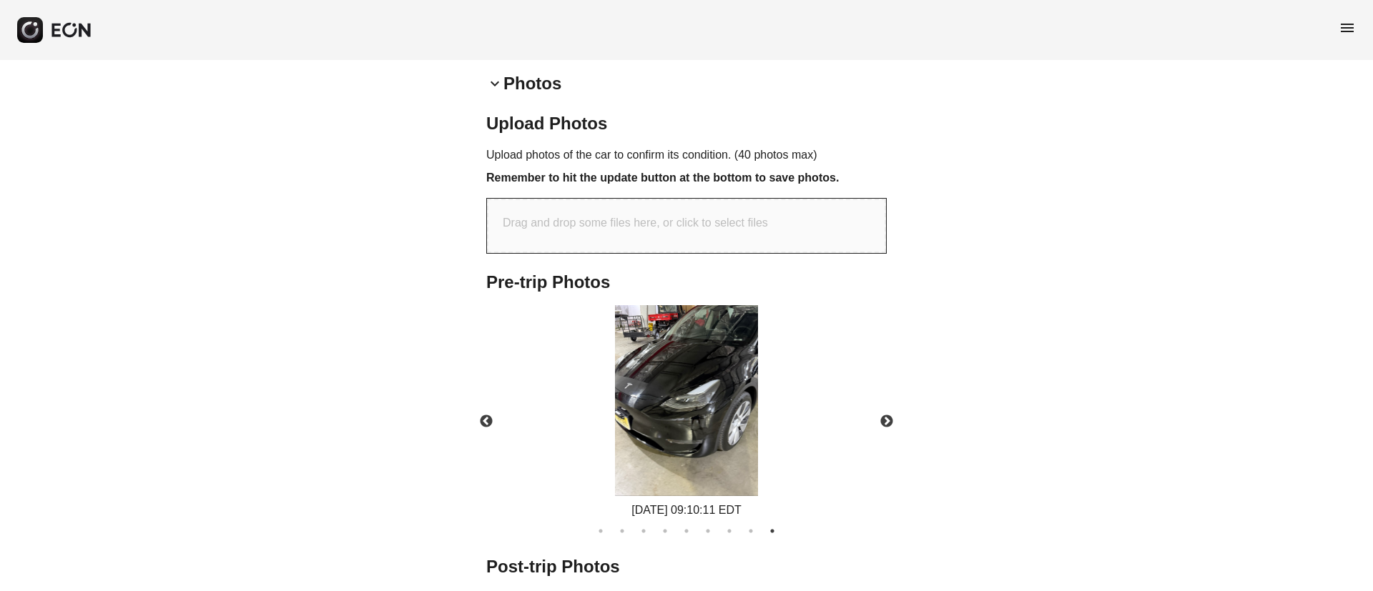
type input "**********"
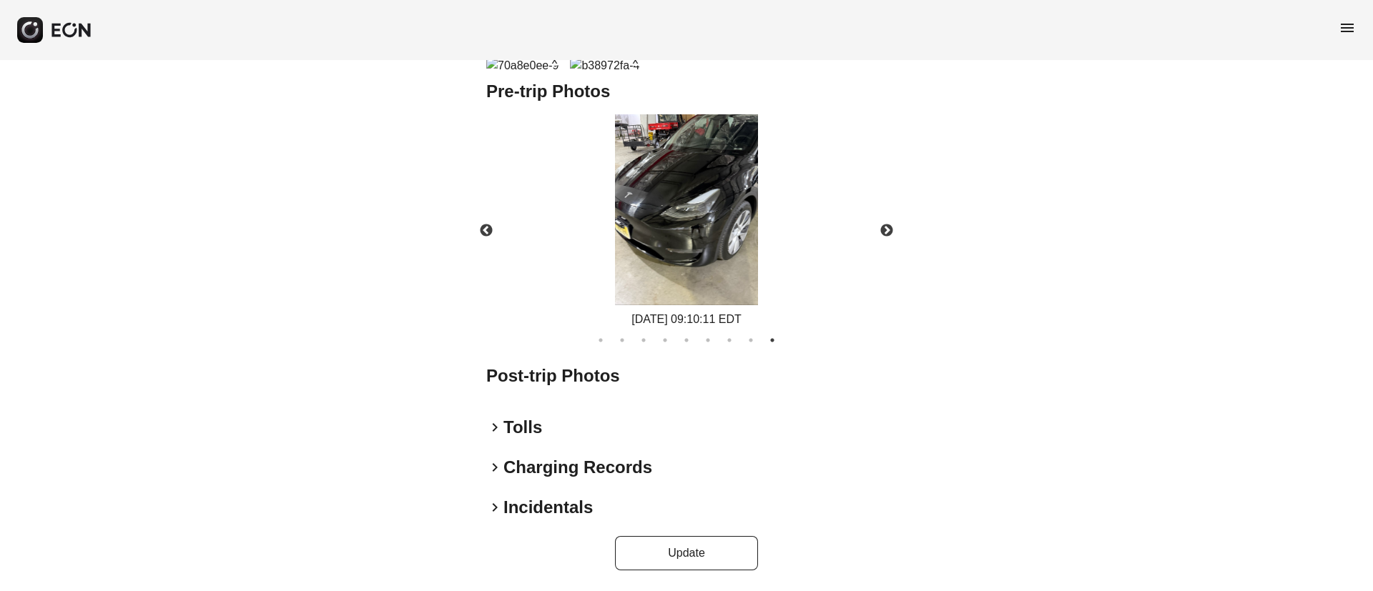
scroll to position [926, 0]
click at [717, 546] on button "Update" at bounding box center [686, 553] width 143 height 34
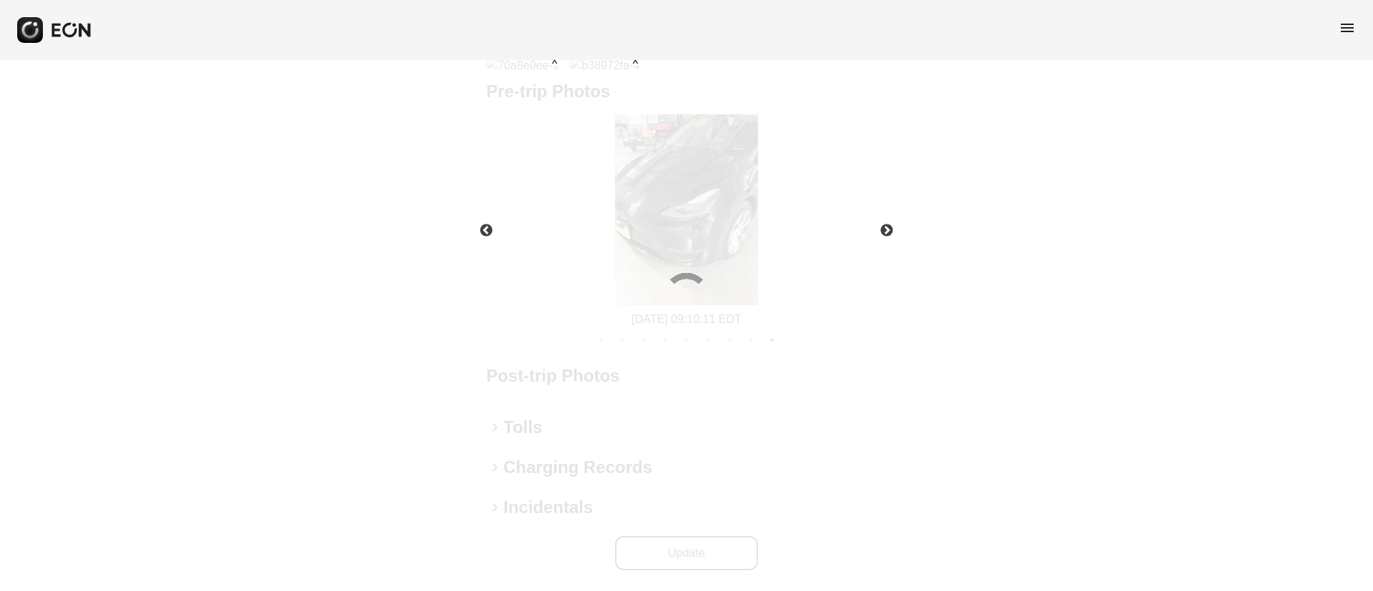
scroll to position [636, 0]
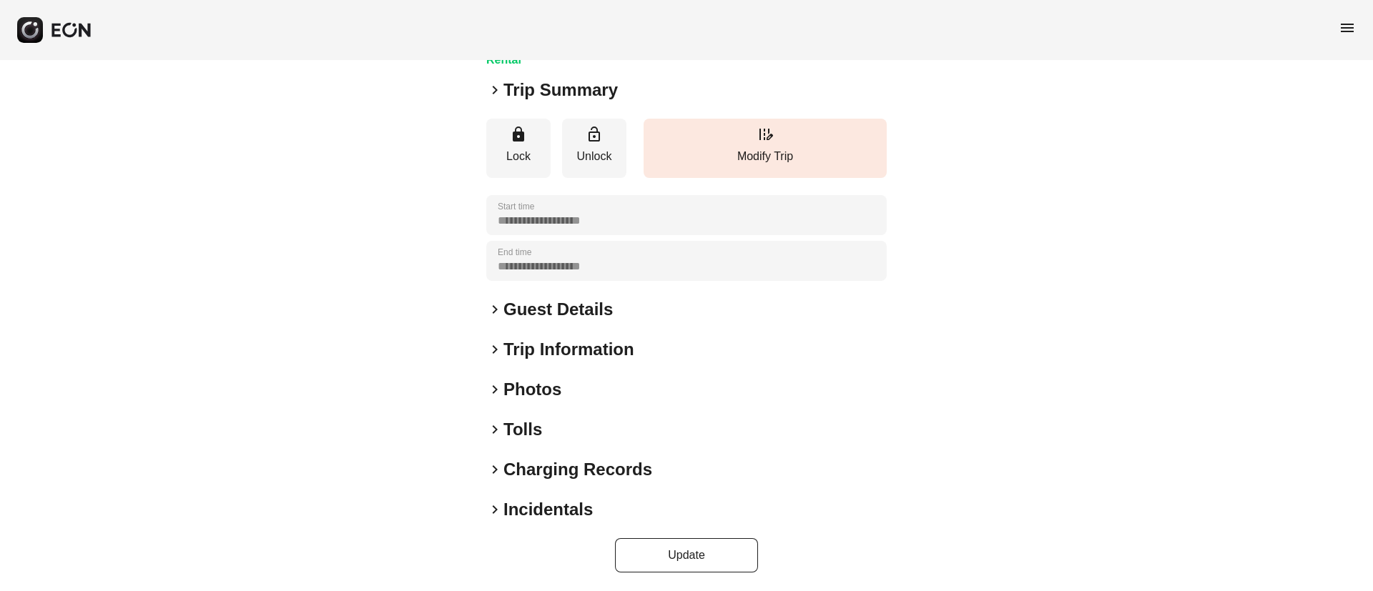
scroll to position [122, 0]
click at [596, 387] on div "keyboard_arrow_right Photos" at bounding box center [686, 387] width 400 height 23
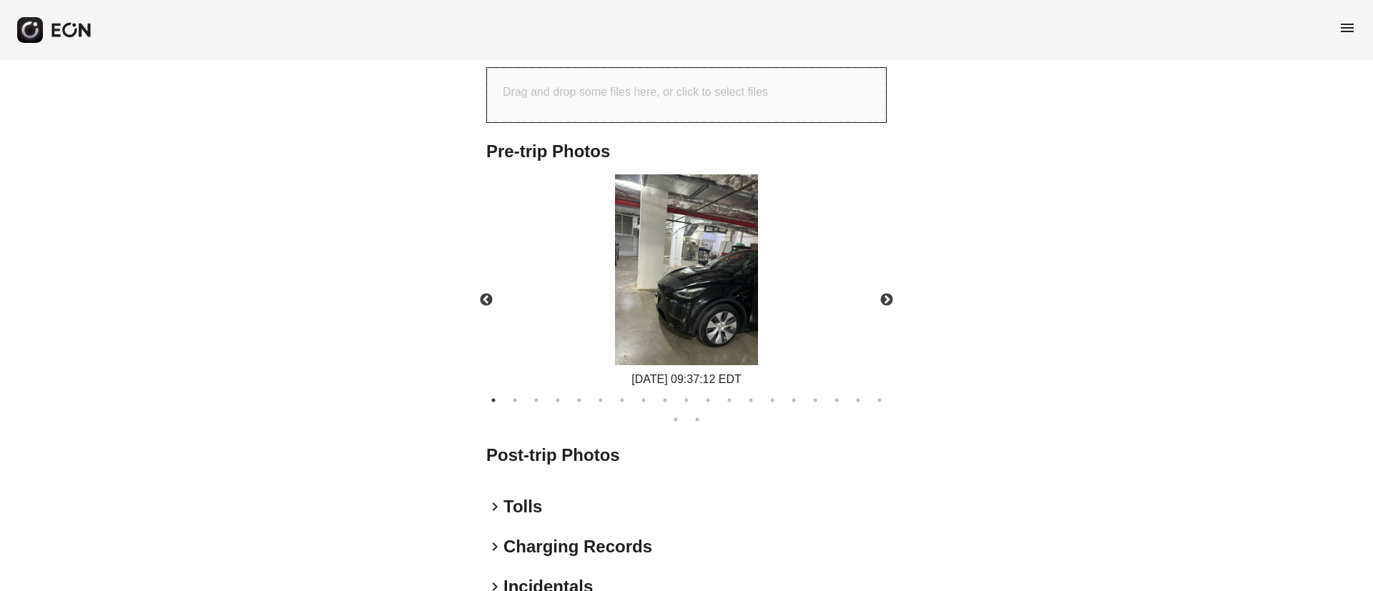
scroll to position [636, 0]
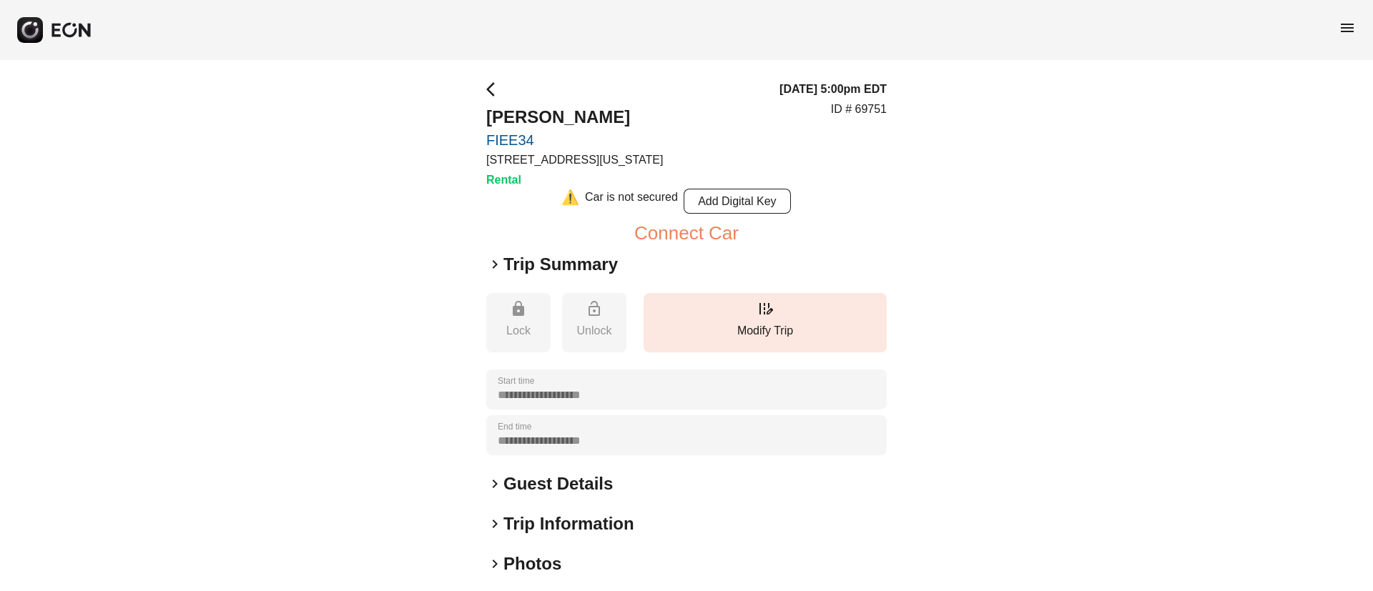
scroll to position [107, 0]
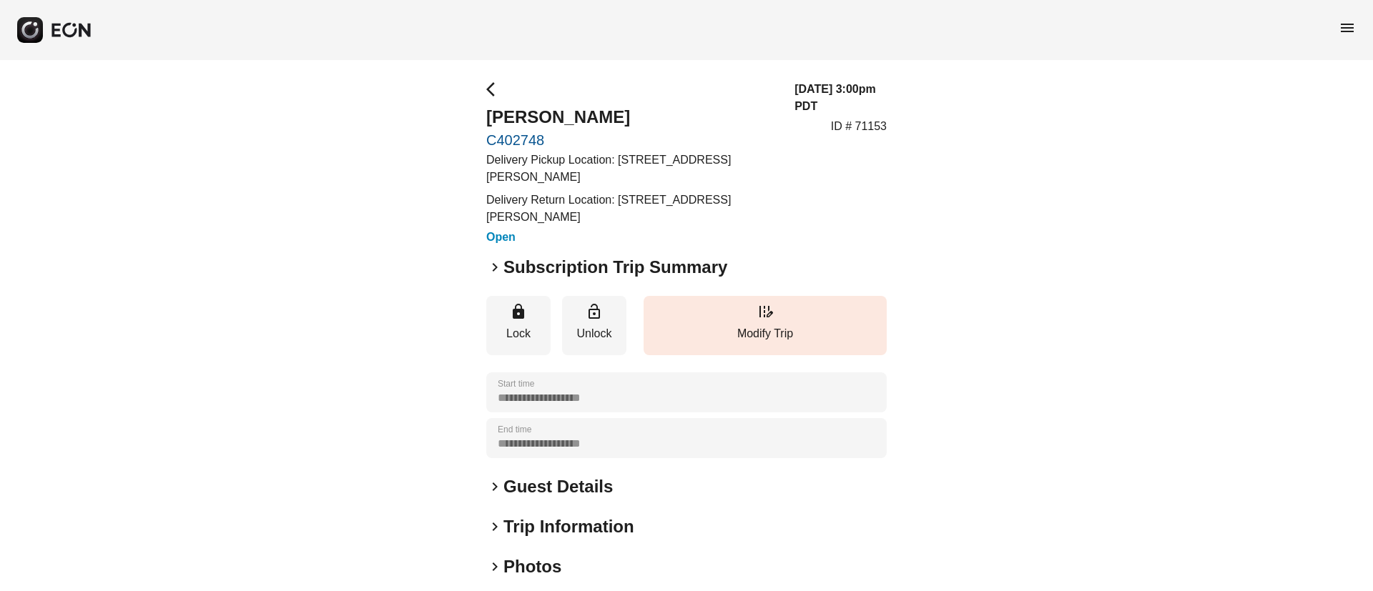
scroll to position [107, 0]
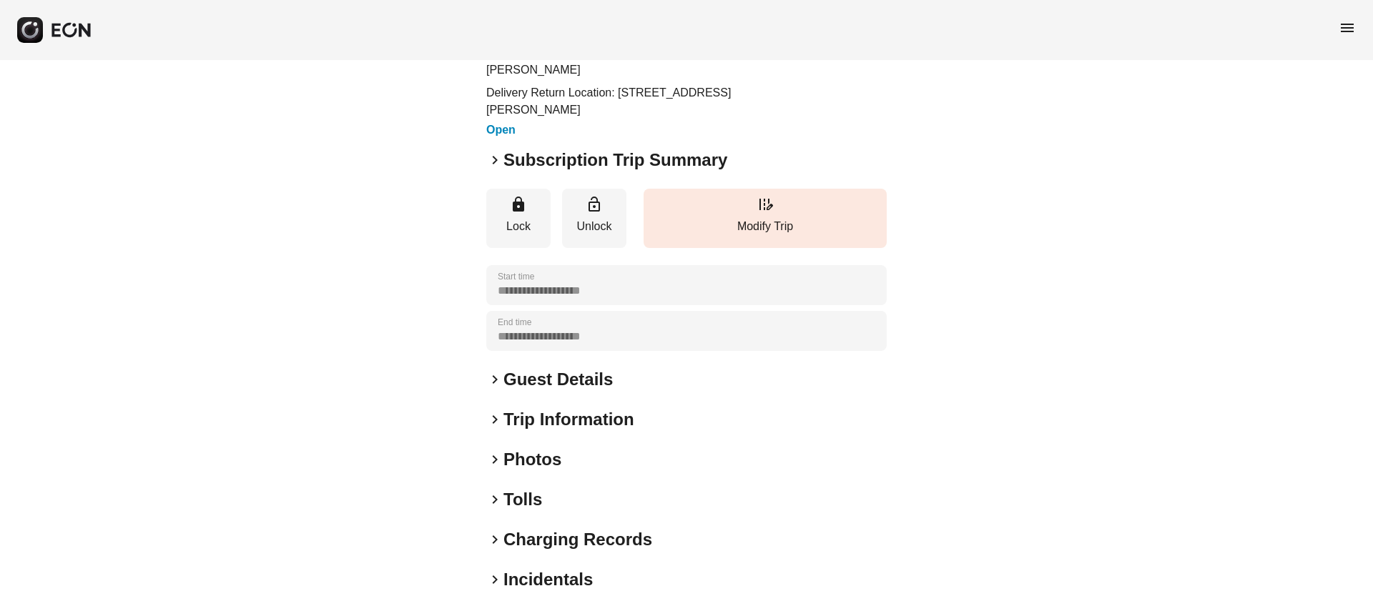
click at [492, 162] on span "keyboard_arrow_right" at bounding box center [494, 160] width 17 height 17
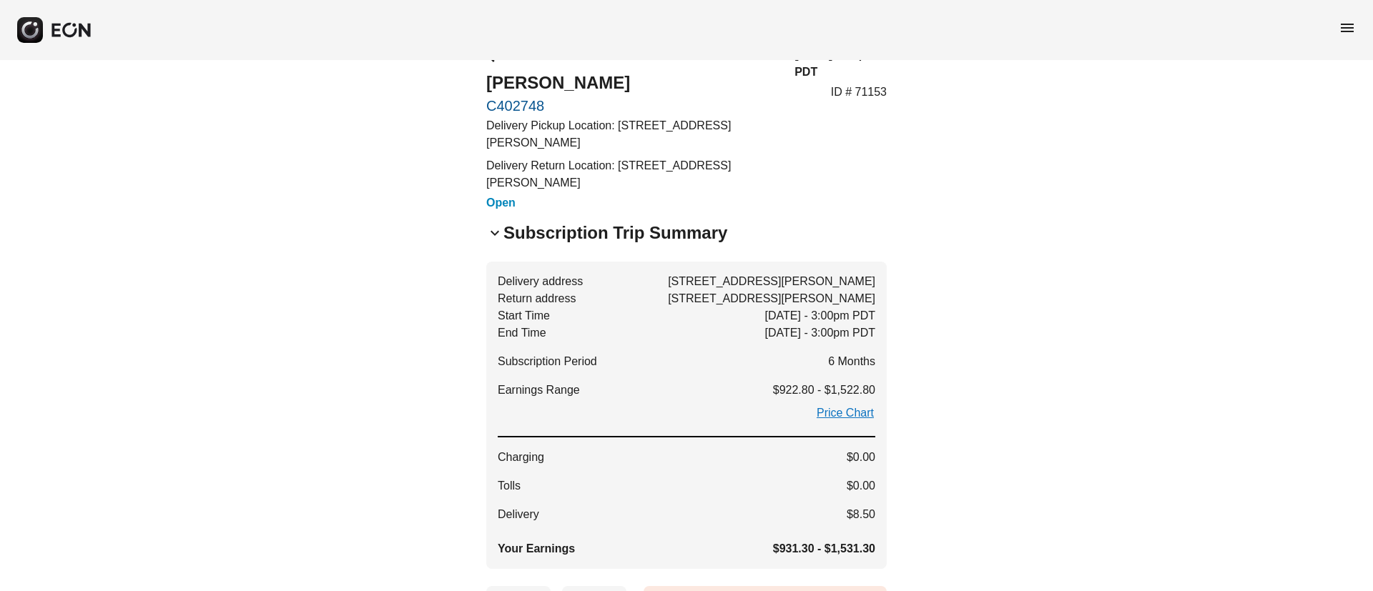
scroll to position [0, 0]
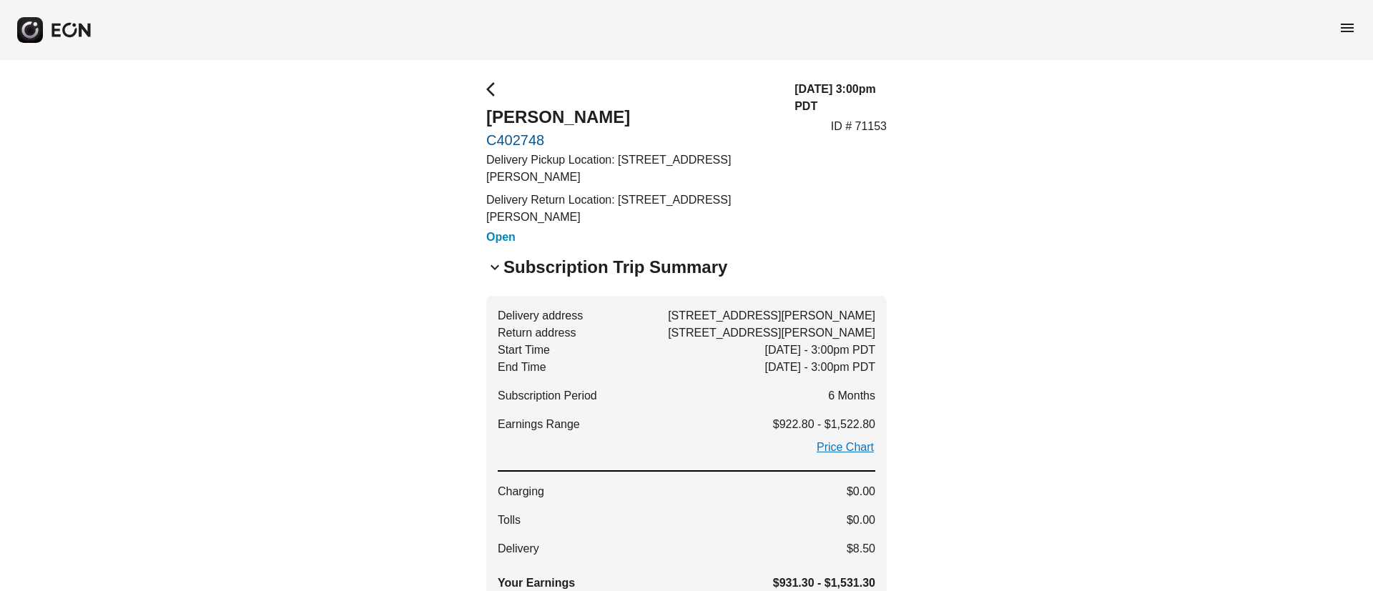
click at [1343, 21] on span "menu" at bounding box center [1347, 27] width 17 height 17
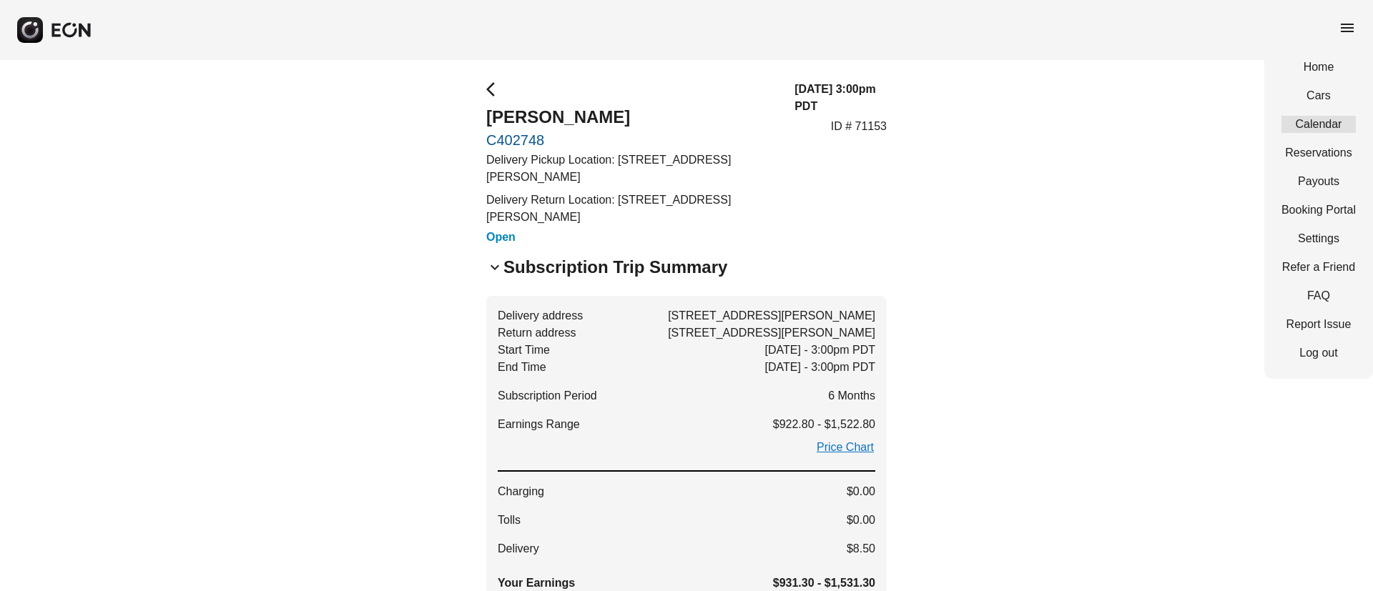
click at [1305, 124] on link "Calendar" at bounding box center [1318, 124] width 74 height 17
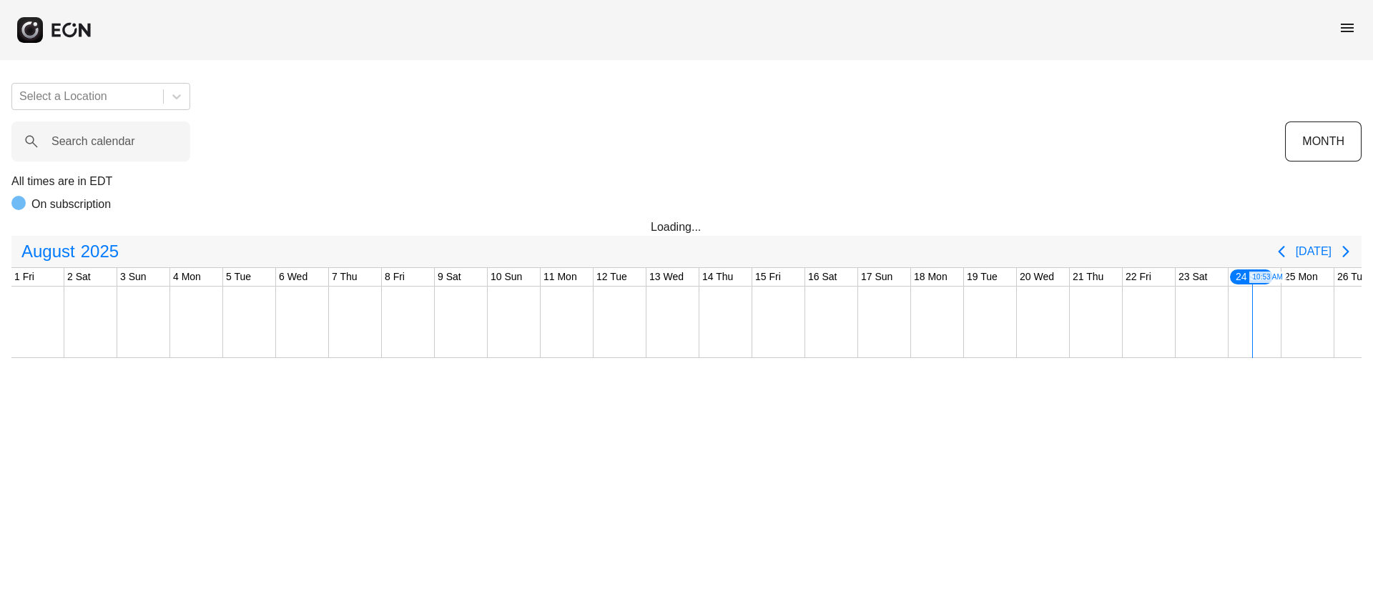
scroll to position [0, 290]
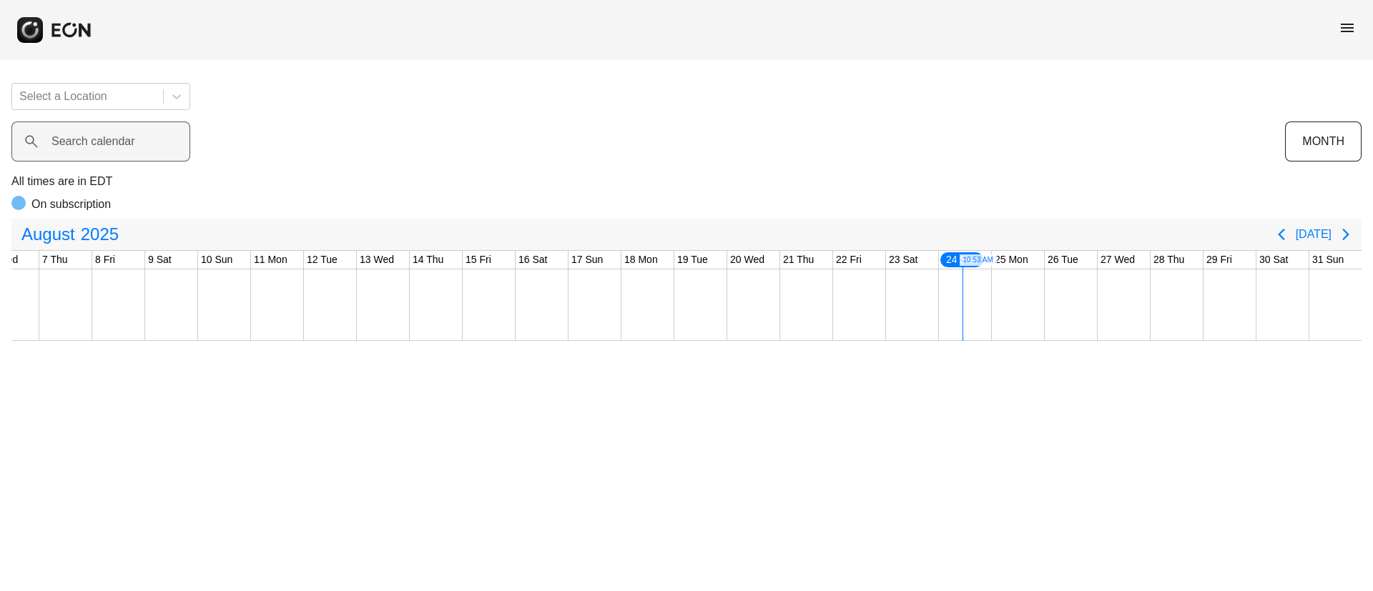
click at [128, 137] on label "Search calendar" at bounding box center [93, 141] width 84 height 17
click at [128, 137] on calendar "Search calendar" at bounding box center [100, 142] width 179 height 40
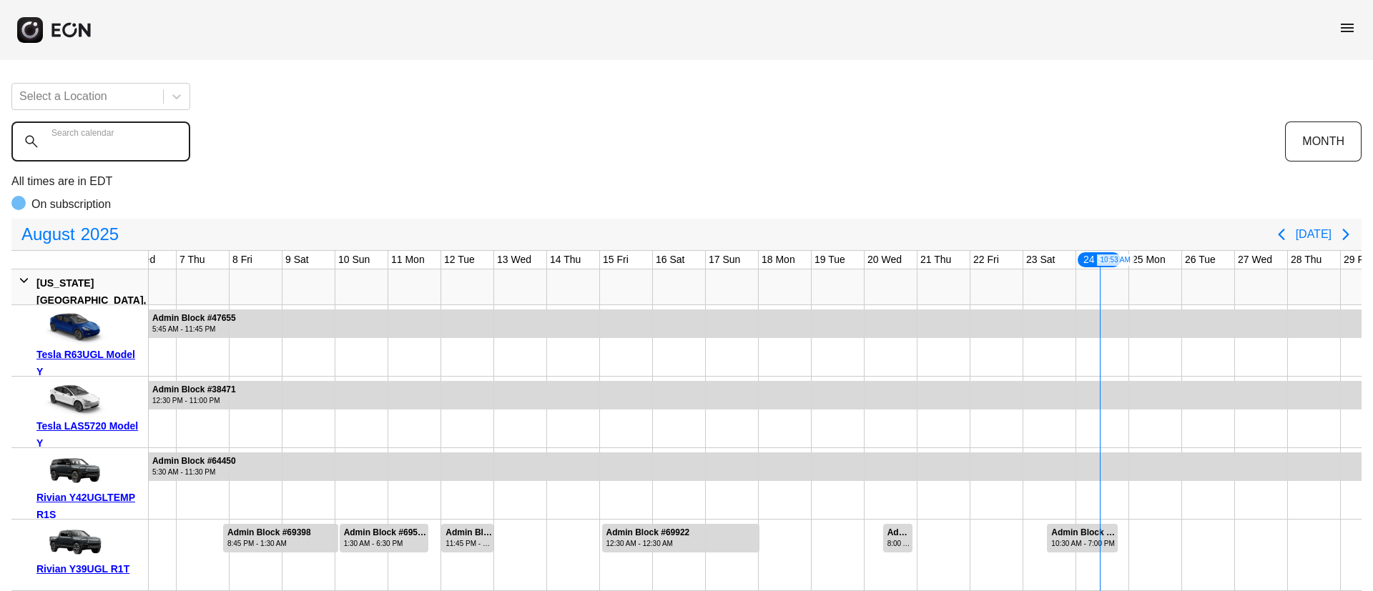
paste calendar "******"
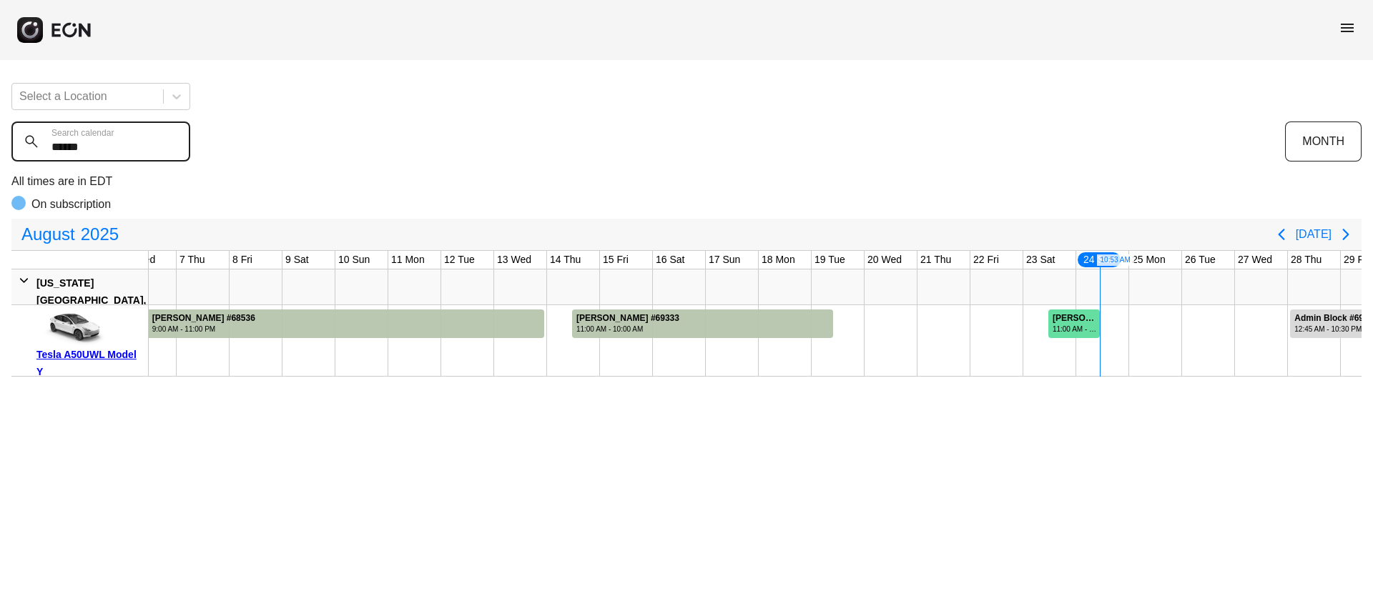
type calendar "******"
click at [1085, 324] on div "11:00 AM - 11:00 AM" at bounding box center [1076, 329] width 46 height 11
drag, startPoint x: 1106, startPoint y: 321, endPoint x: 1156, endPoint y: 320, distance: 50.1
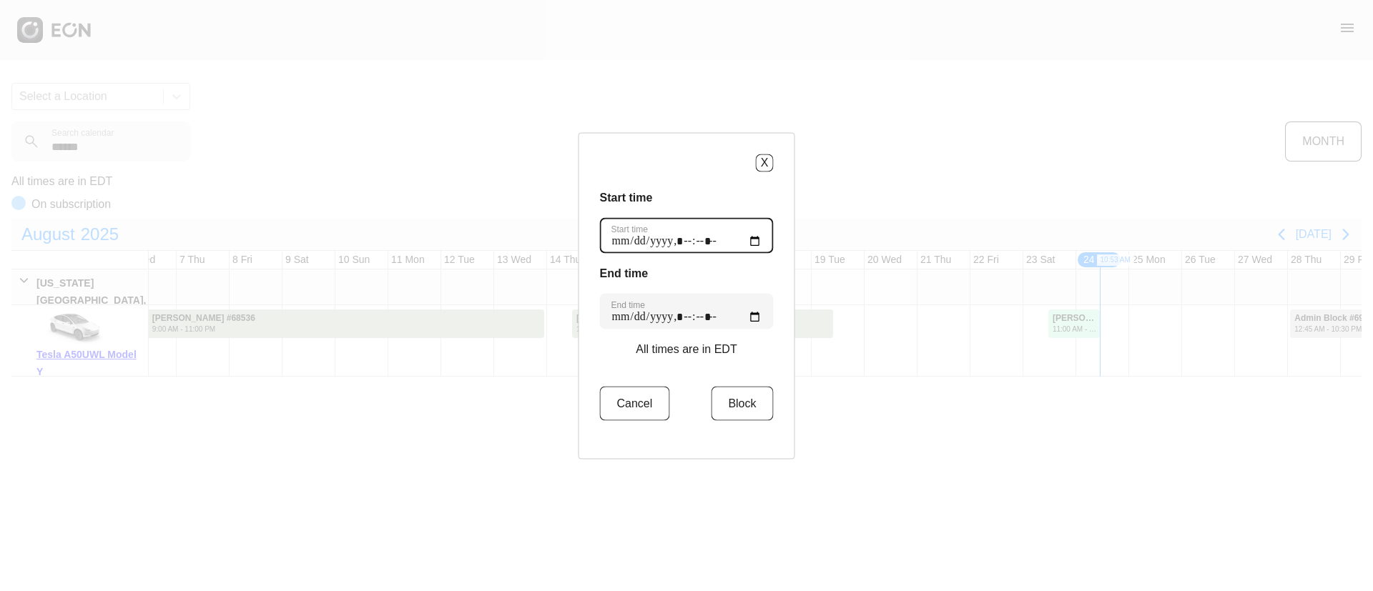
click at [746, 245] on time "Start time" at bounding box center [687, 235] width 174 height 36
type time "**********"
click at [724, 205] on h3 "Start time" at bounding box center [687, 197] width 174 height 17
click at [747, 316] on time "End time" at bounding box center [687, 311] width 174 height 36
type time "**********"
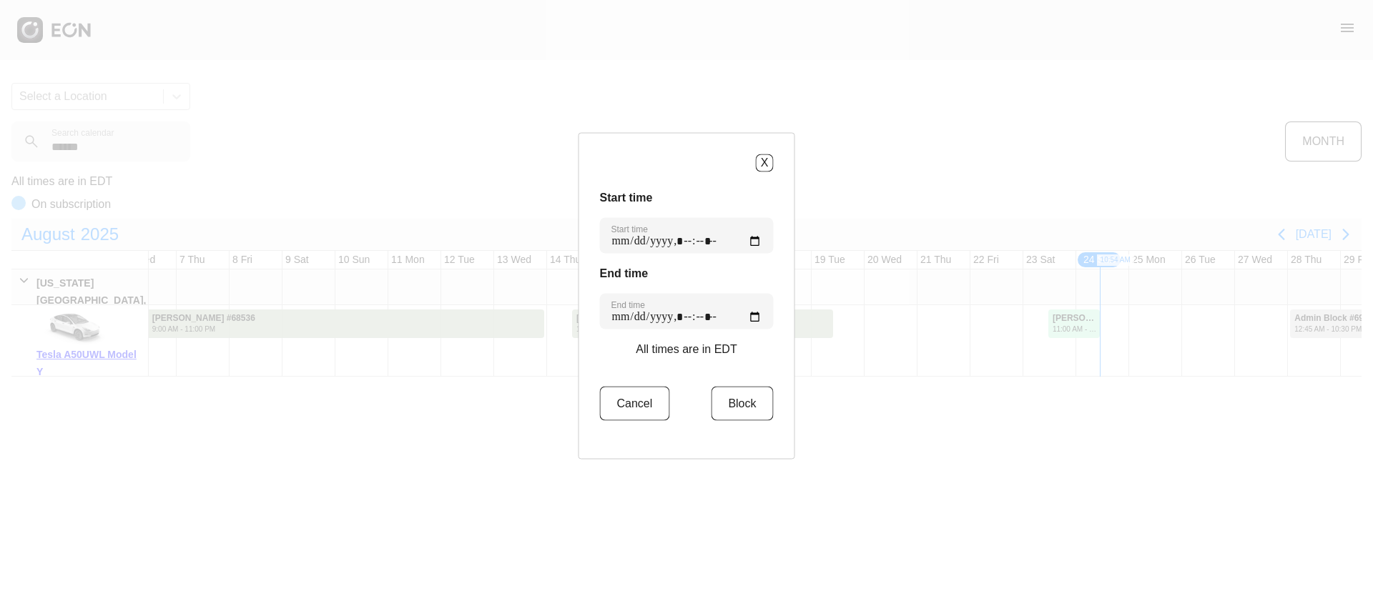
click at [737, 272] on h3 "End time" at bounding box center [687, 273] width 174 height 17
click at [736, 403] on button "Block" at bounding box center [742, 403] width 62 height 34
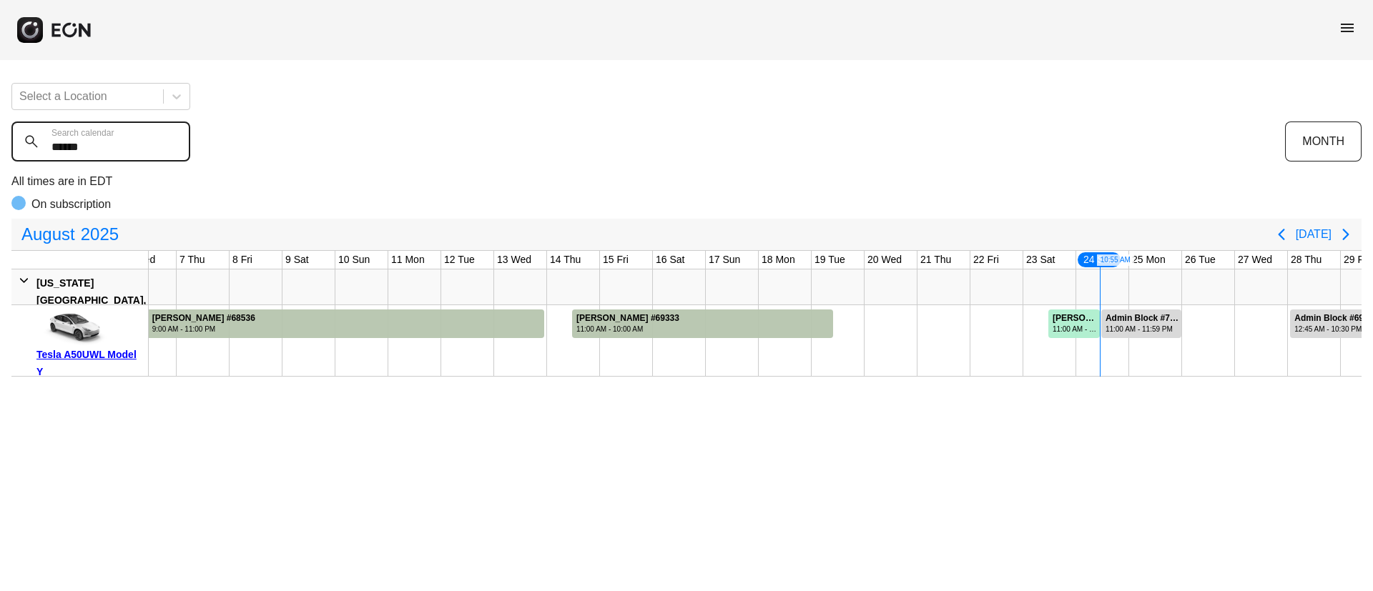
drag, startPoint x: 122, startPoint y: 149, endPoint x: 17, endPoint y: 144, distance: 105.2
click at [11, 147] on div "Select a Location ****** Search calendar MONTH All times are in EDT On subscrip…" at bounding box center [686, 224] width 1373 height 305
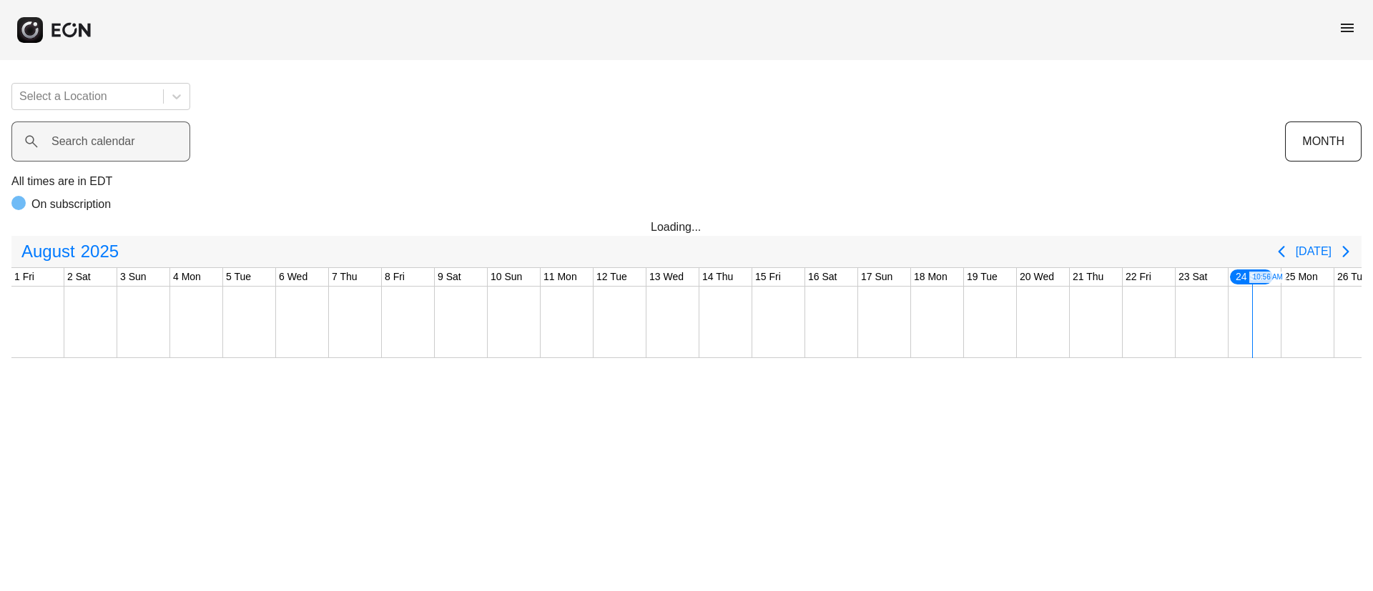
scroll to position [0, 290]
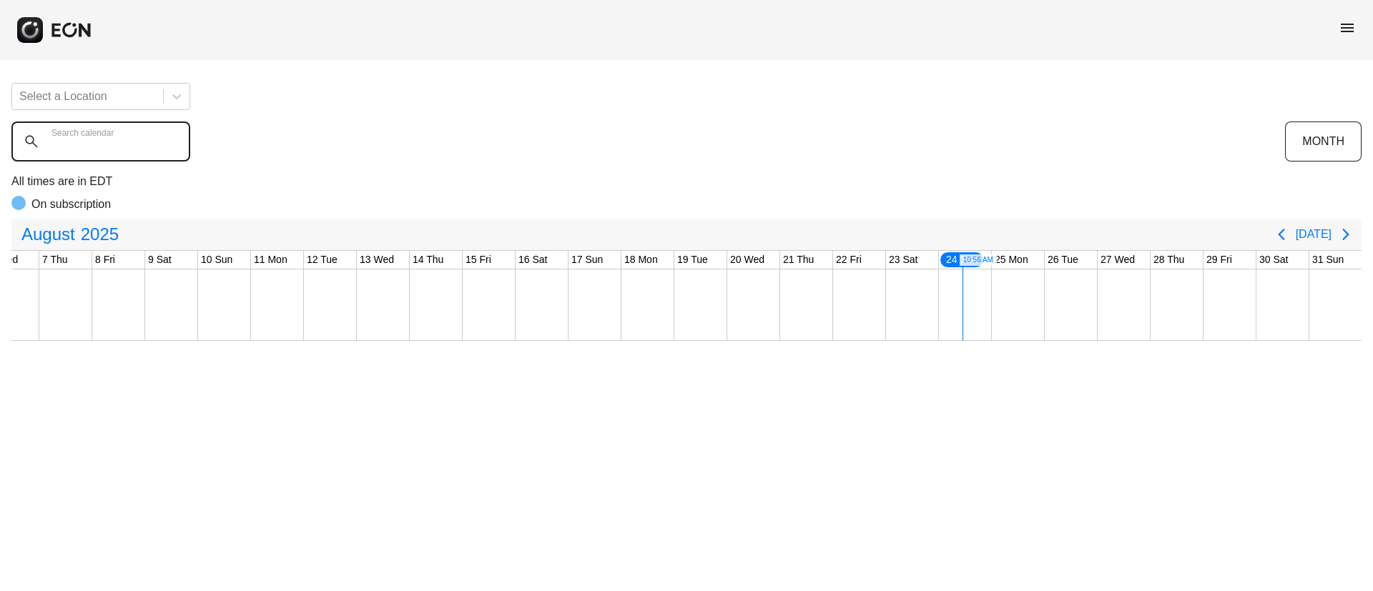
click at [109, 153] on calendar "Search calendar" at bounding box center [100, 142] width 179 height 40
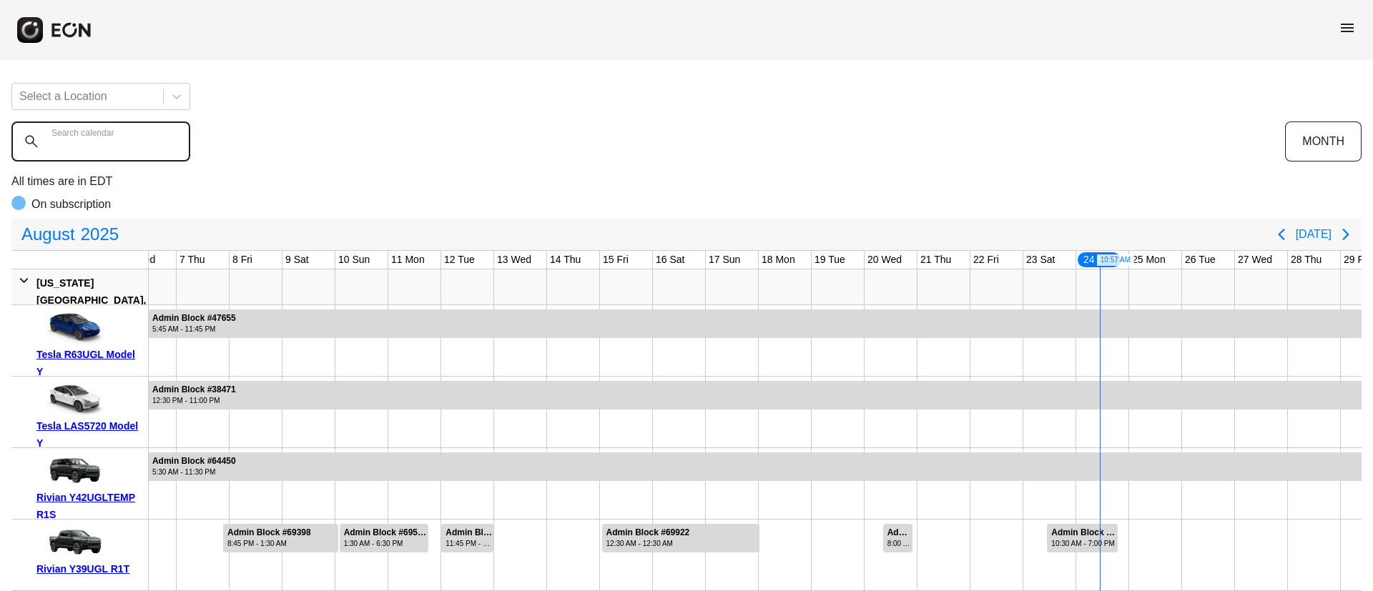
paste calendar "******"
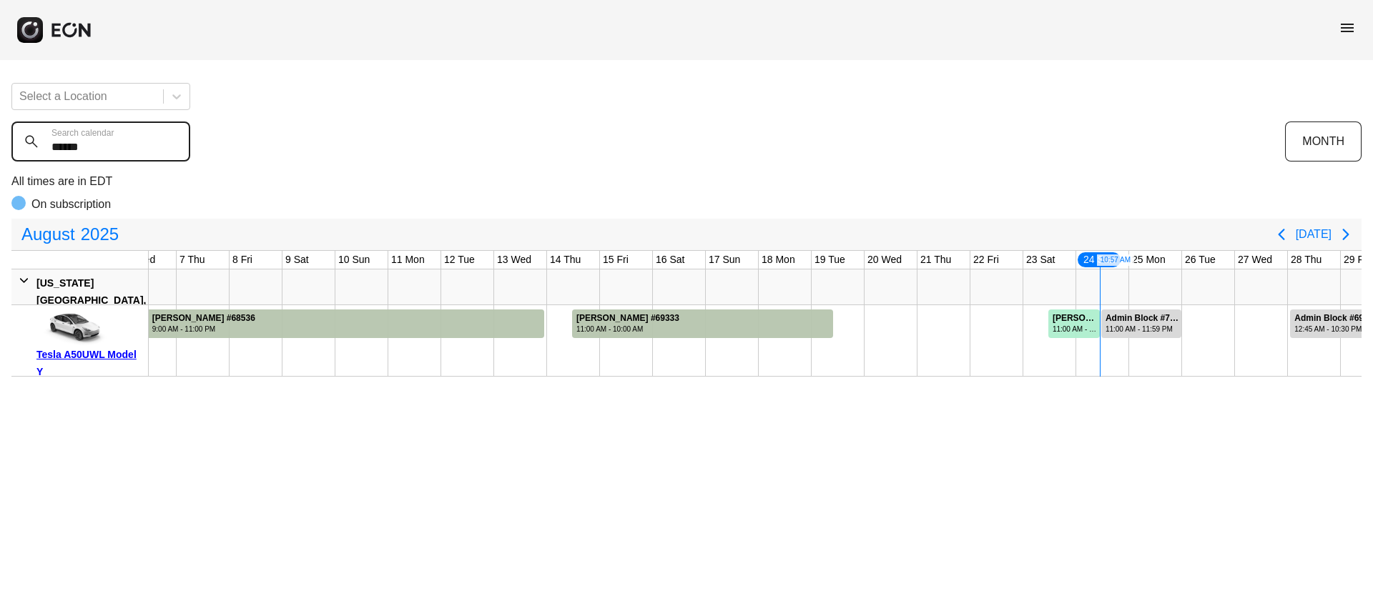
type calendar "******"
click at [1131, 322] on div "Admin Block #71233" at bounding box center [1143, 318] width 74 height 11
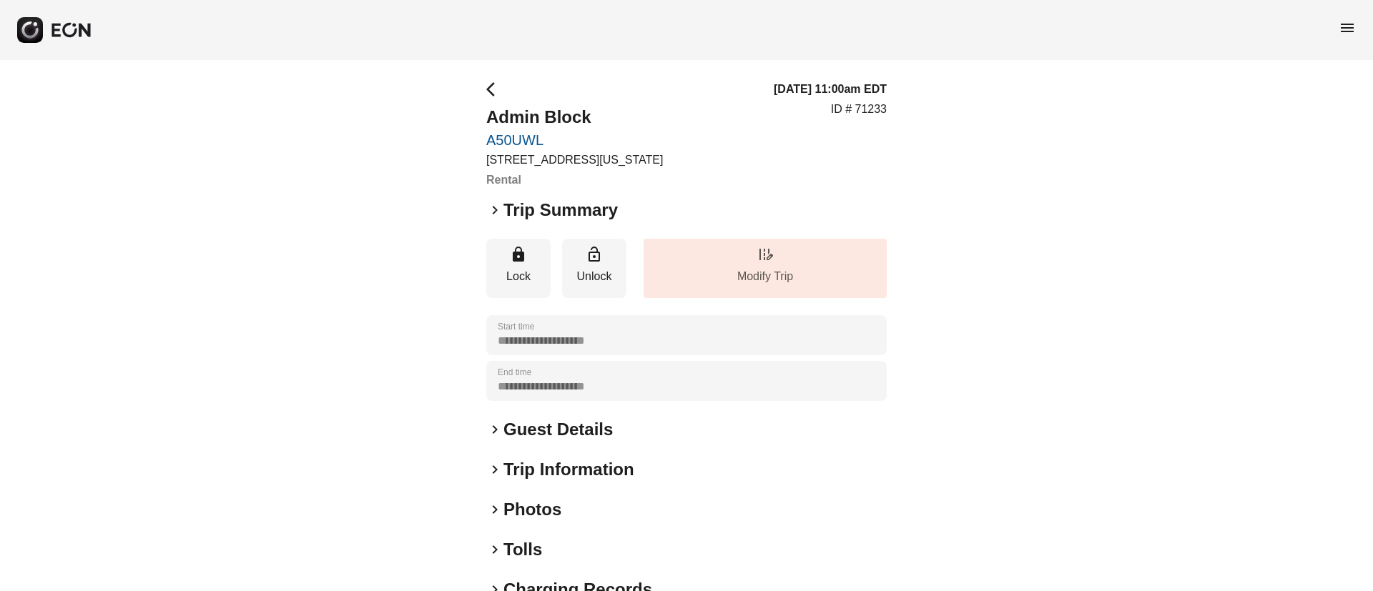
scroll to position [107, 0]
